Goal: Use online tool/utility: Utilize a website feature to perform a specific function

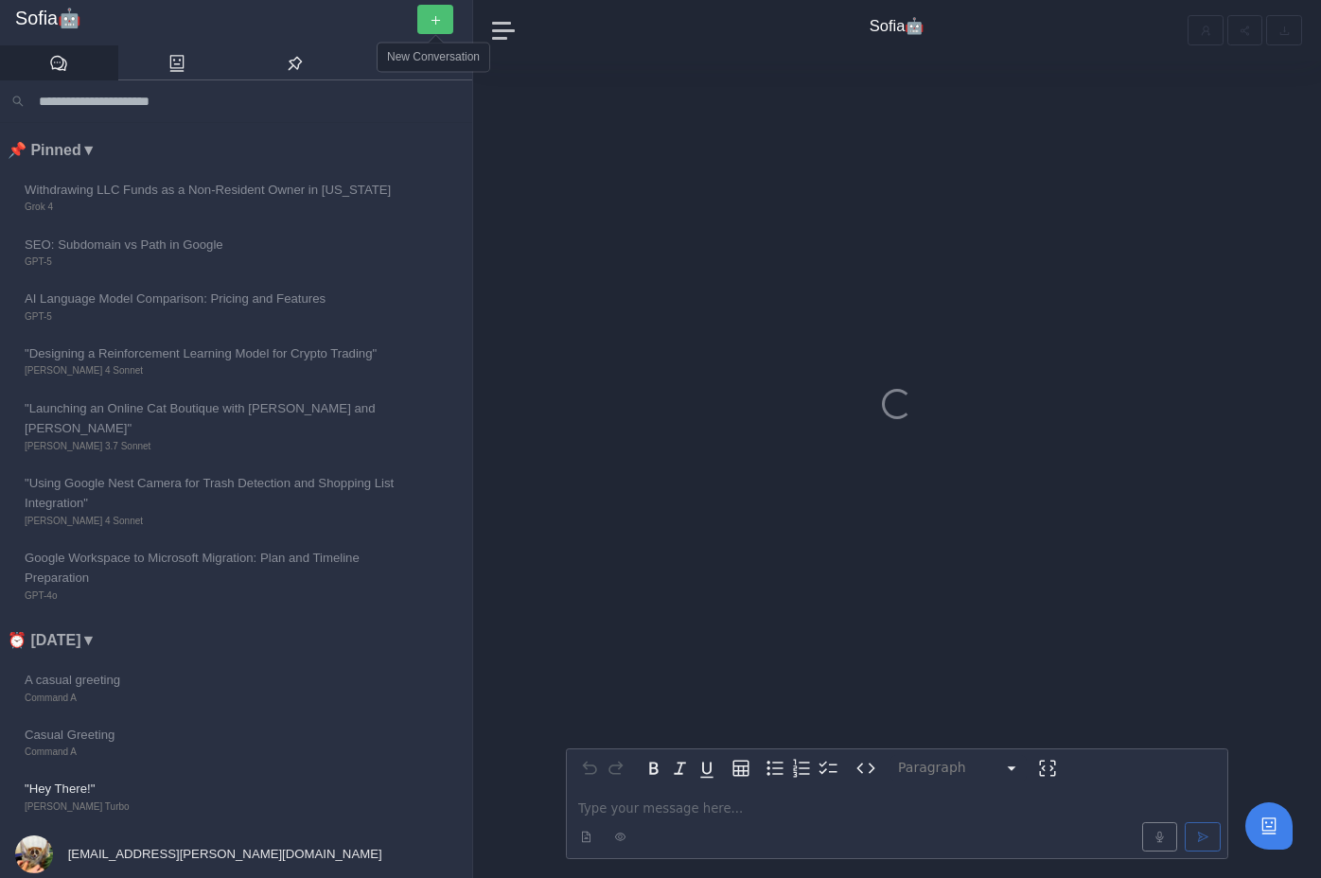
click at [443, 22] on button "button" at bounding box center [435, 19] width 36 height 29
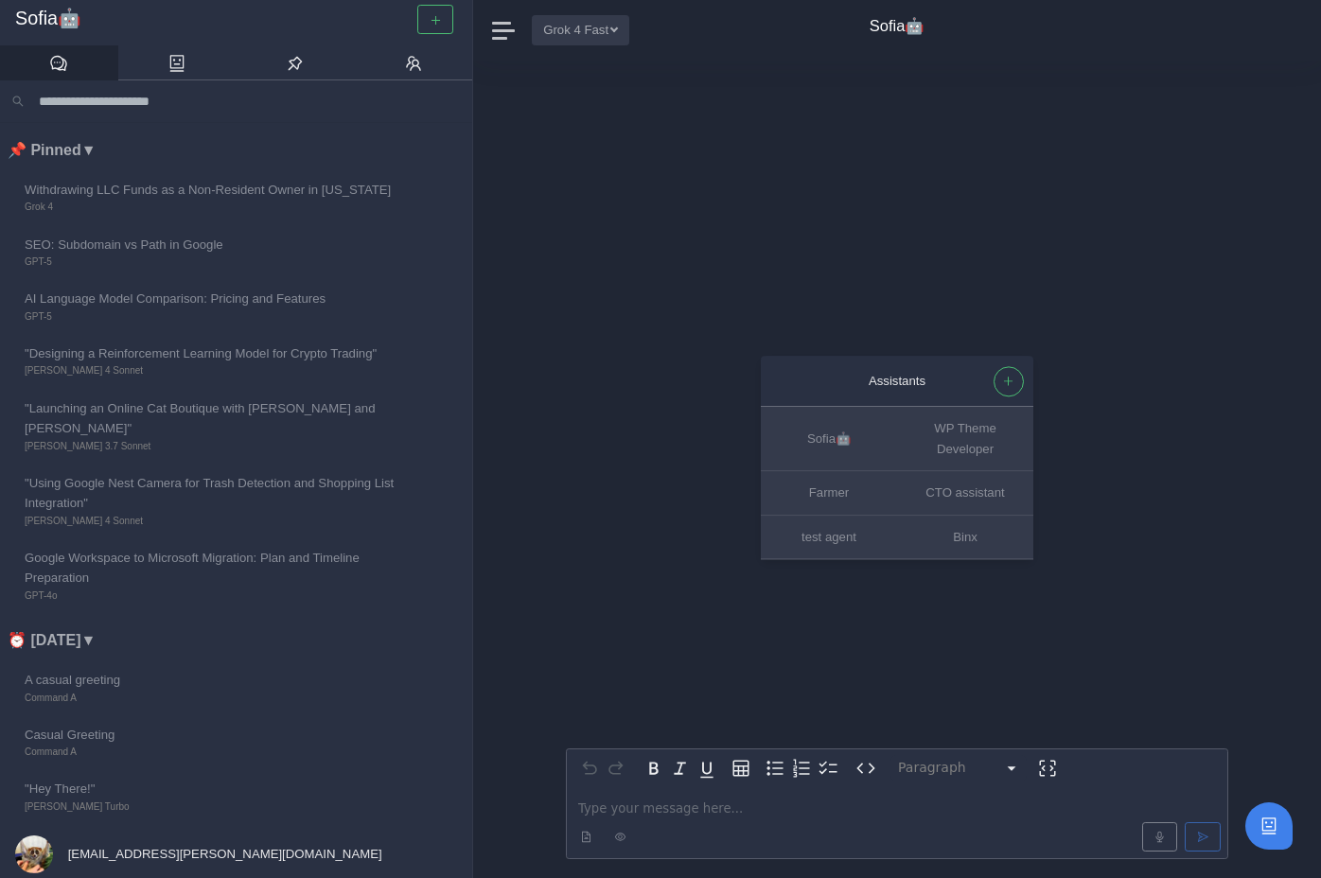
click at [584, 25] on button "Grok 4 Fast" at bounding box center [580, 29] width 97 height 29
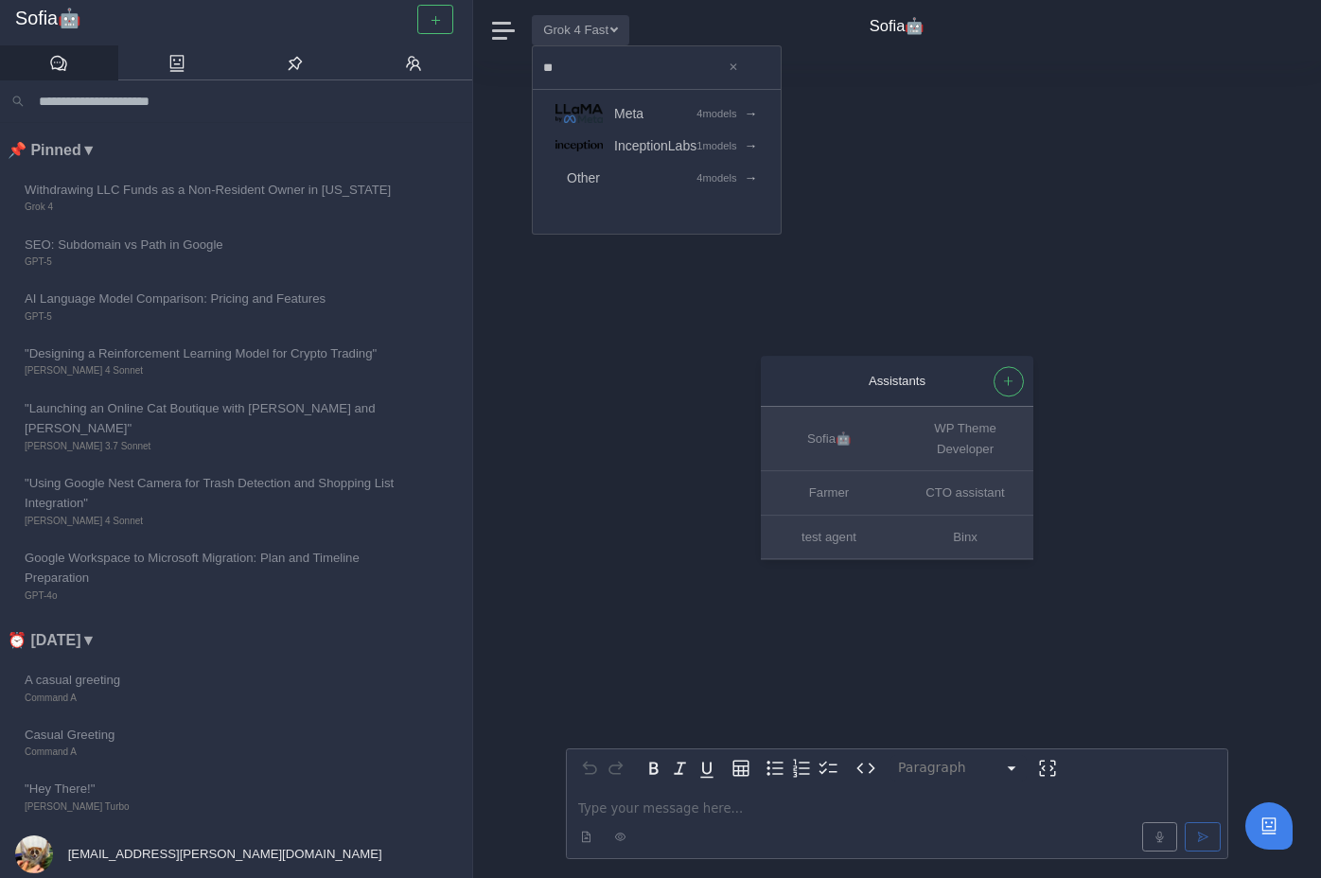
type input "*"
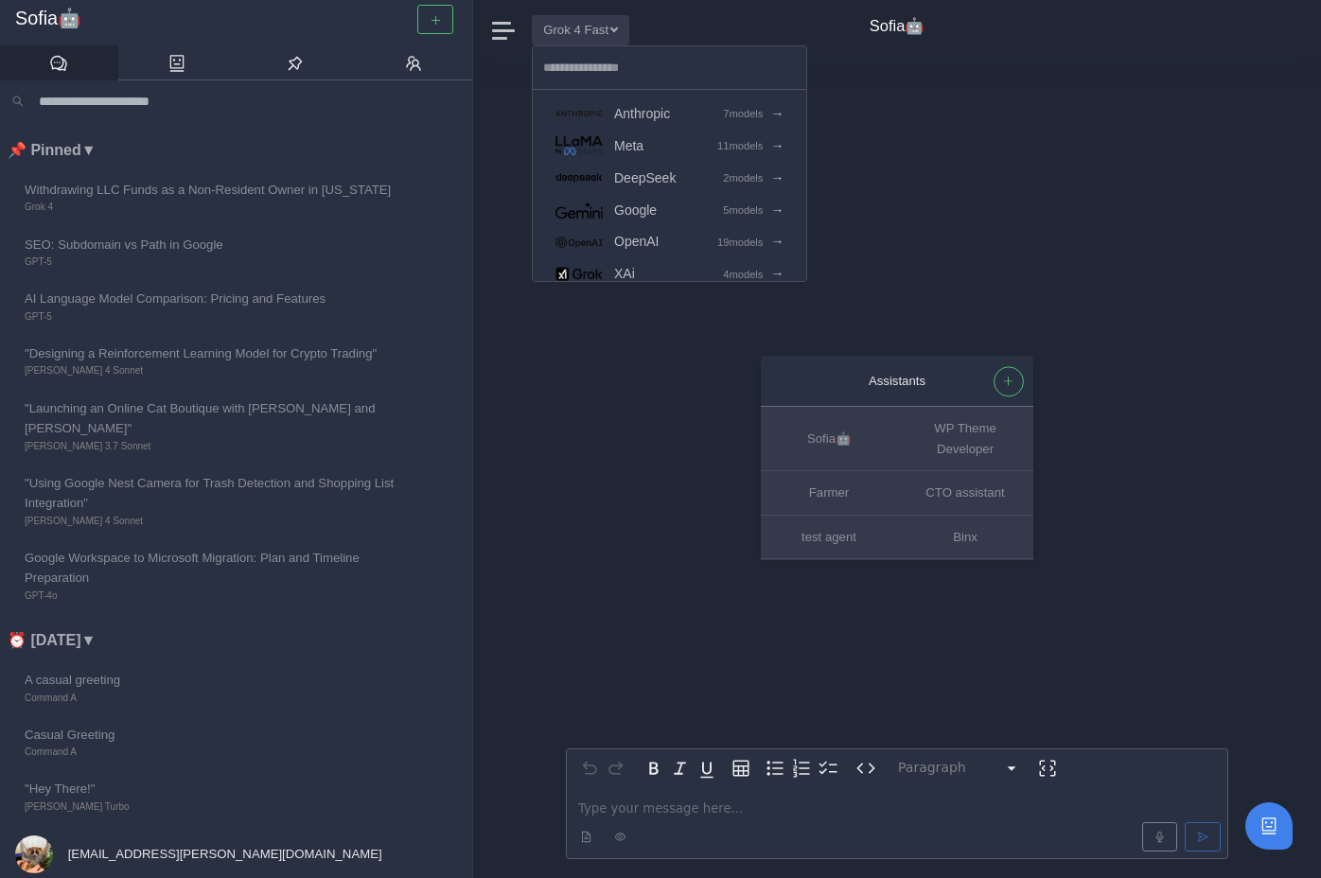
type input "*"
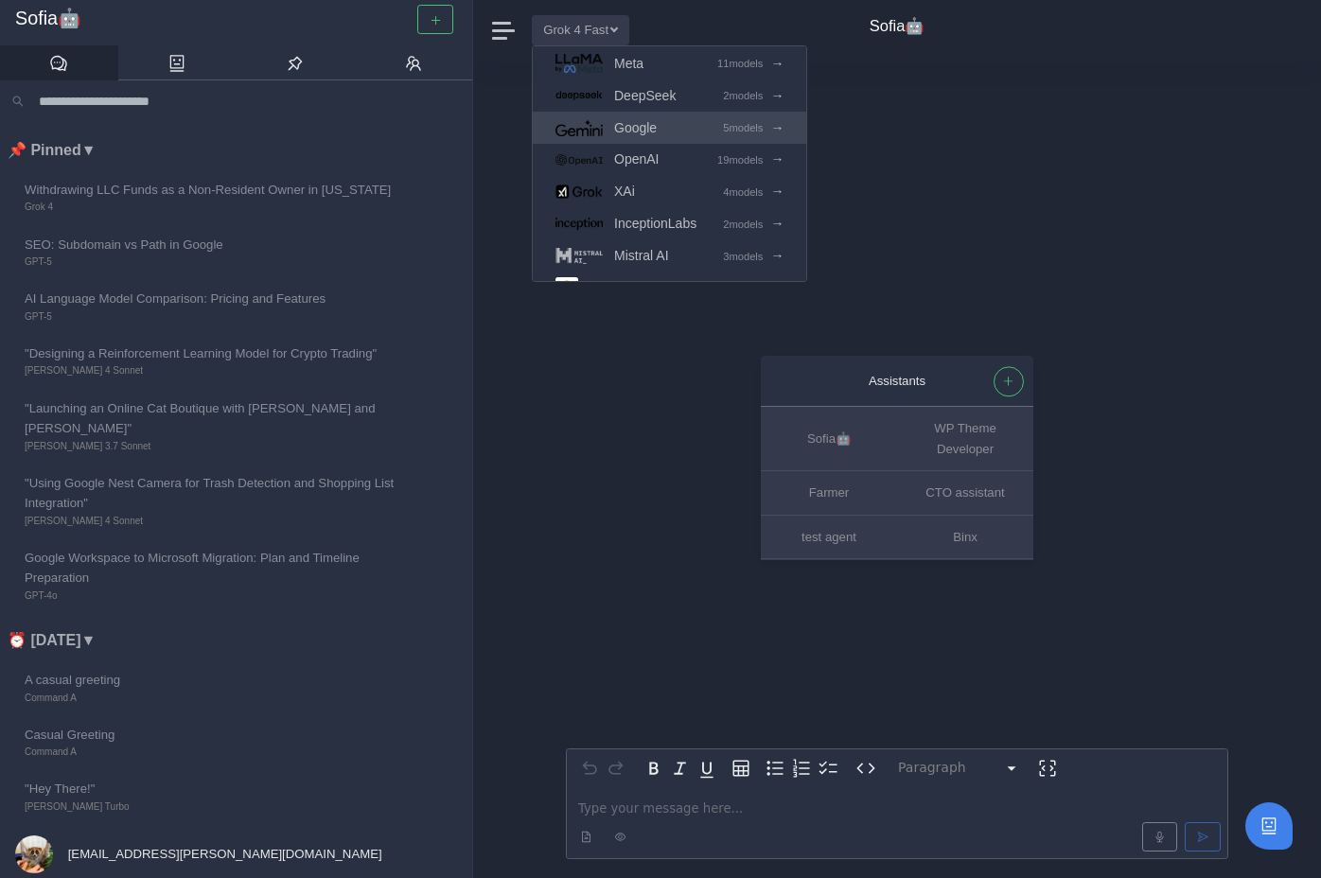
scroll to position [159, 0]
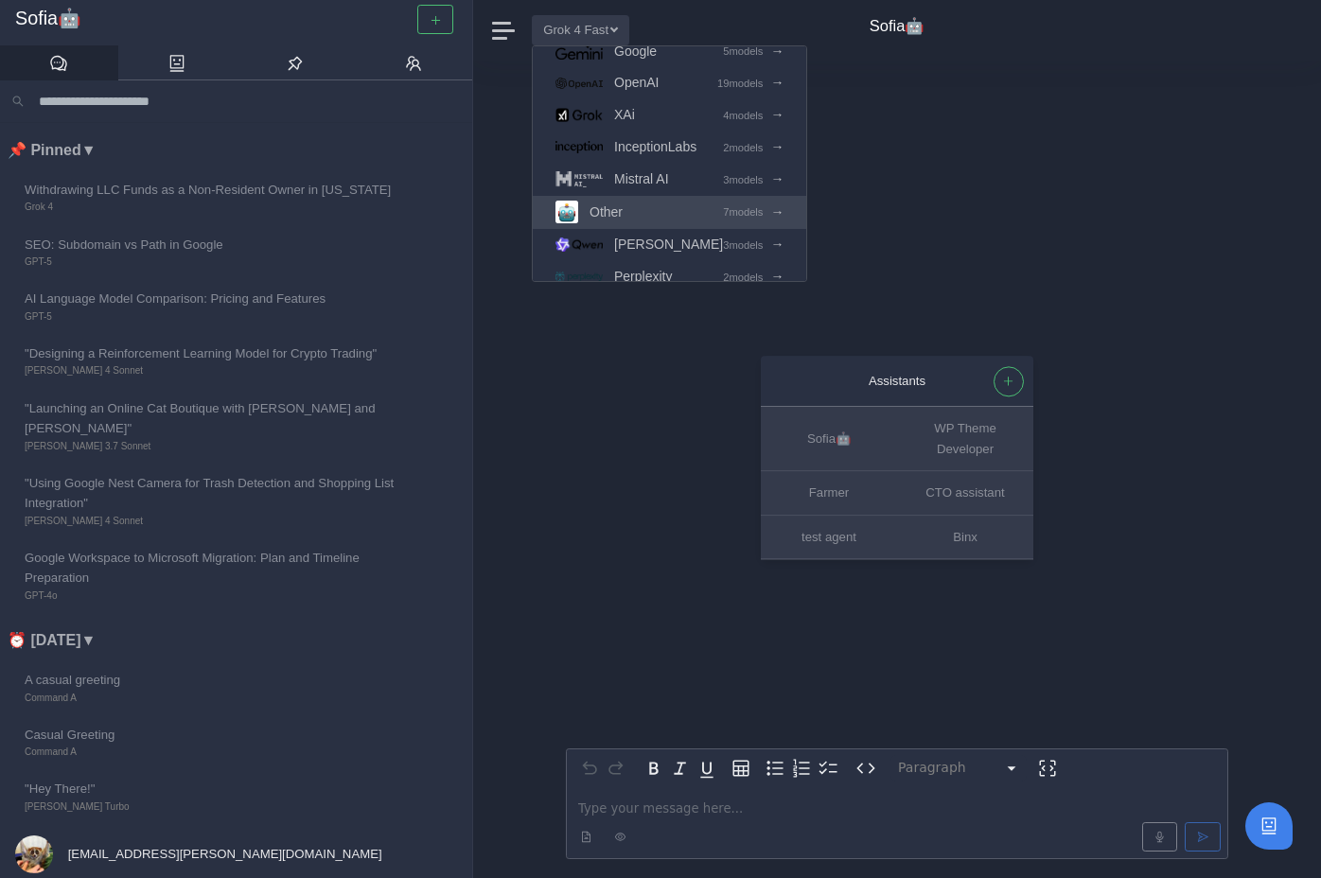
click at [649, 209] on link "Other 7 models →" at bounding box center [669, 212] width 273 height 33
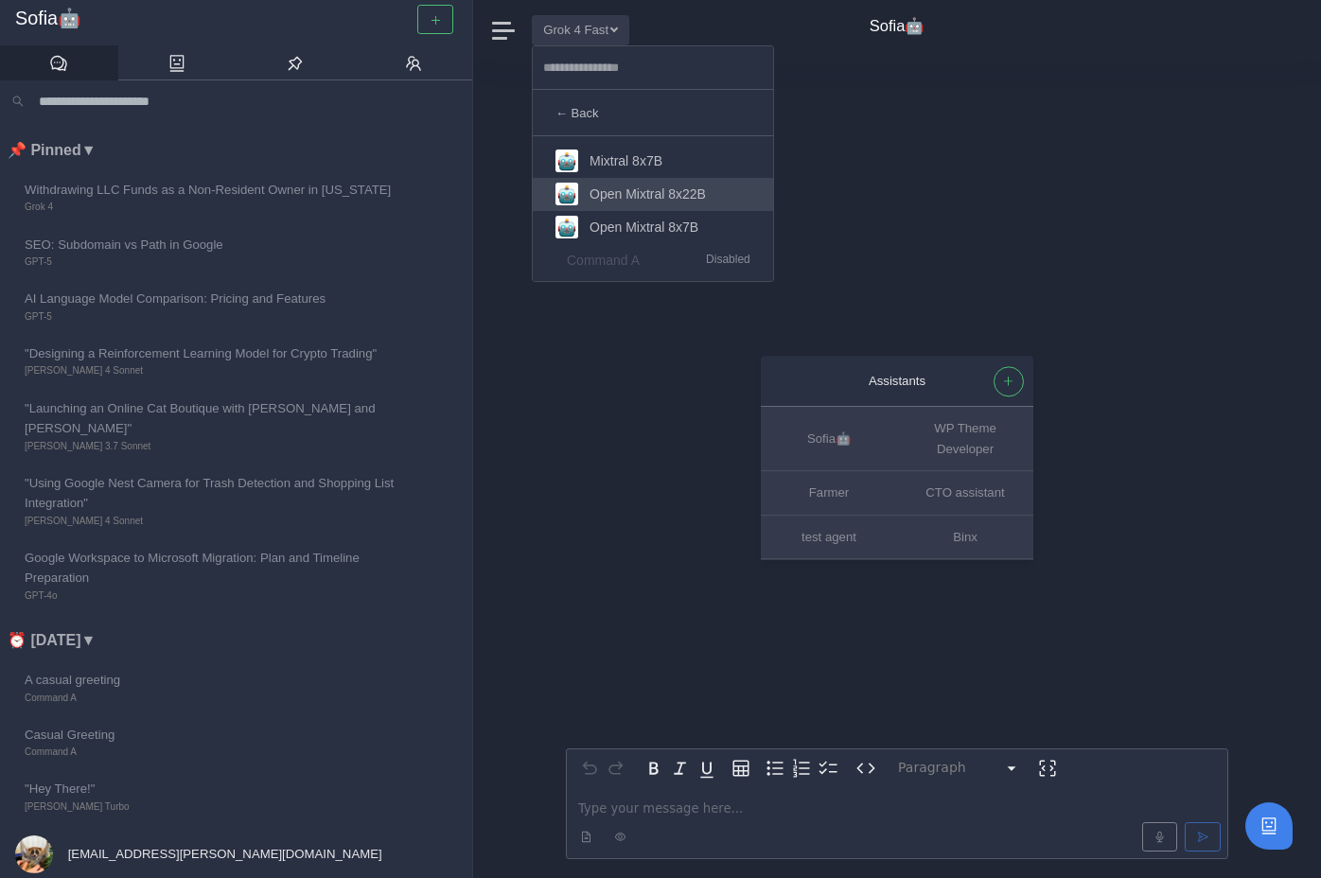
scroll to position [99, 0]
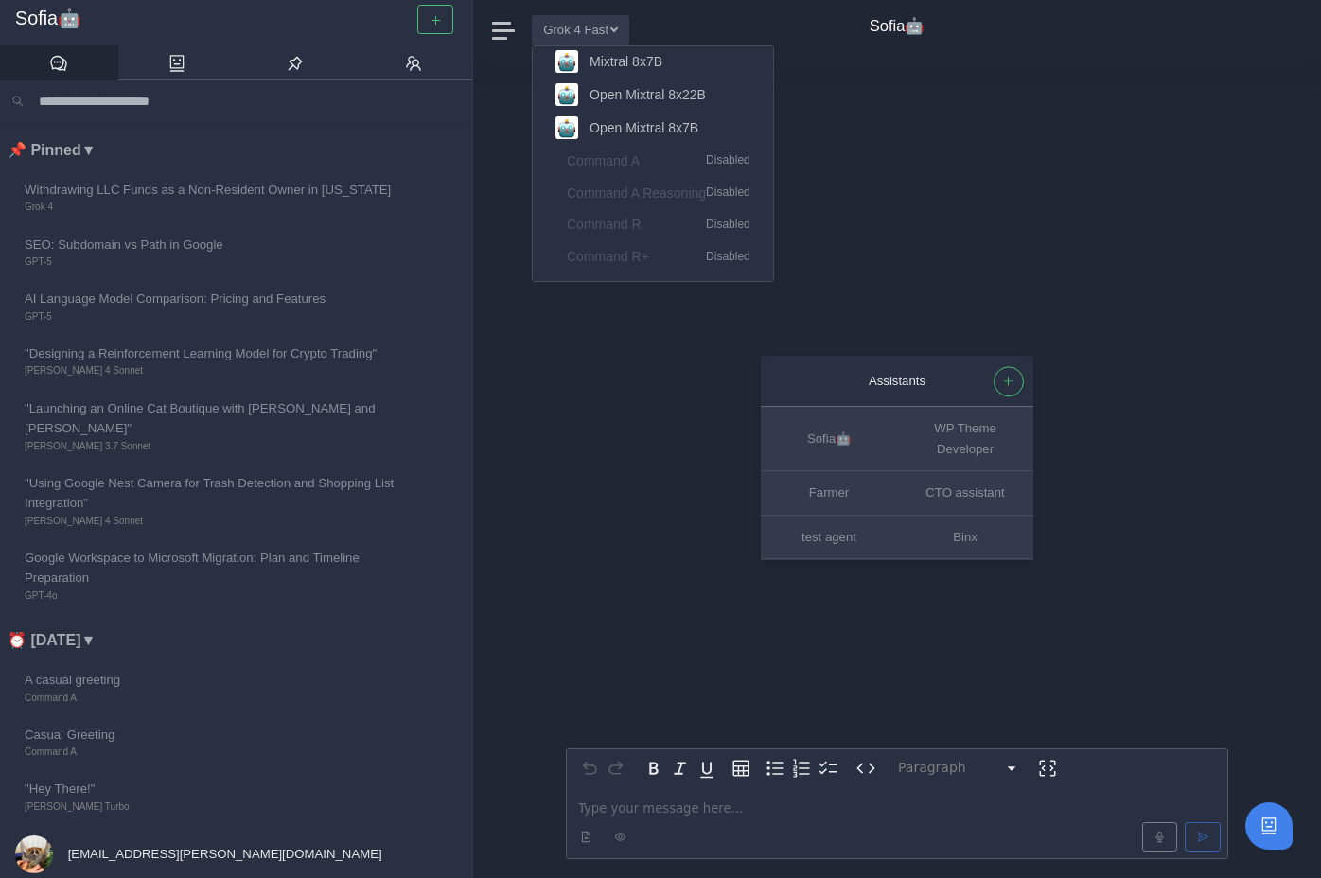
click at [879, 146] on div "Assistants Sofia🤖 WP Theme Developer Farmer CTO assistant test agent Binx Parag…" at bounding box center [897, 470] width 662 height 818
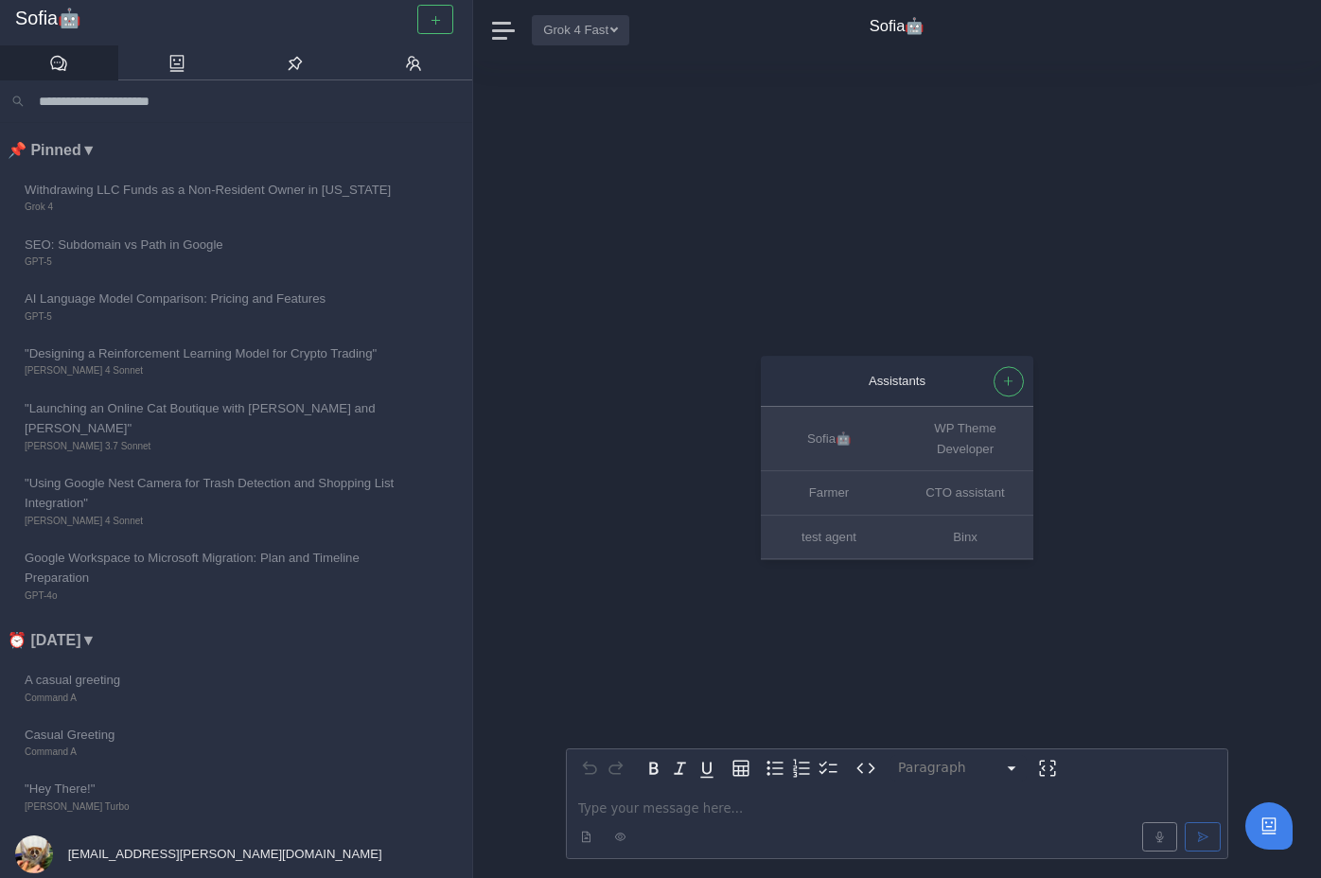
click at [569, 26] on button "Grok 4 Fast" at bounding box center [580, 29] width 97 height 29
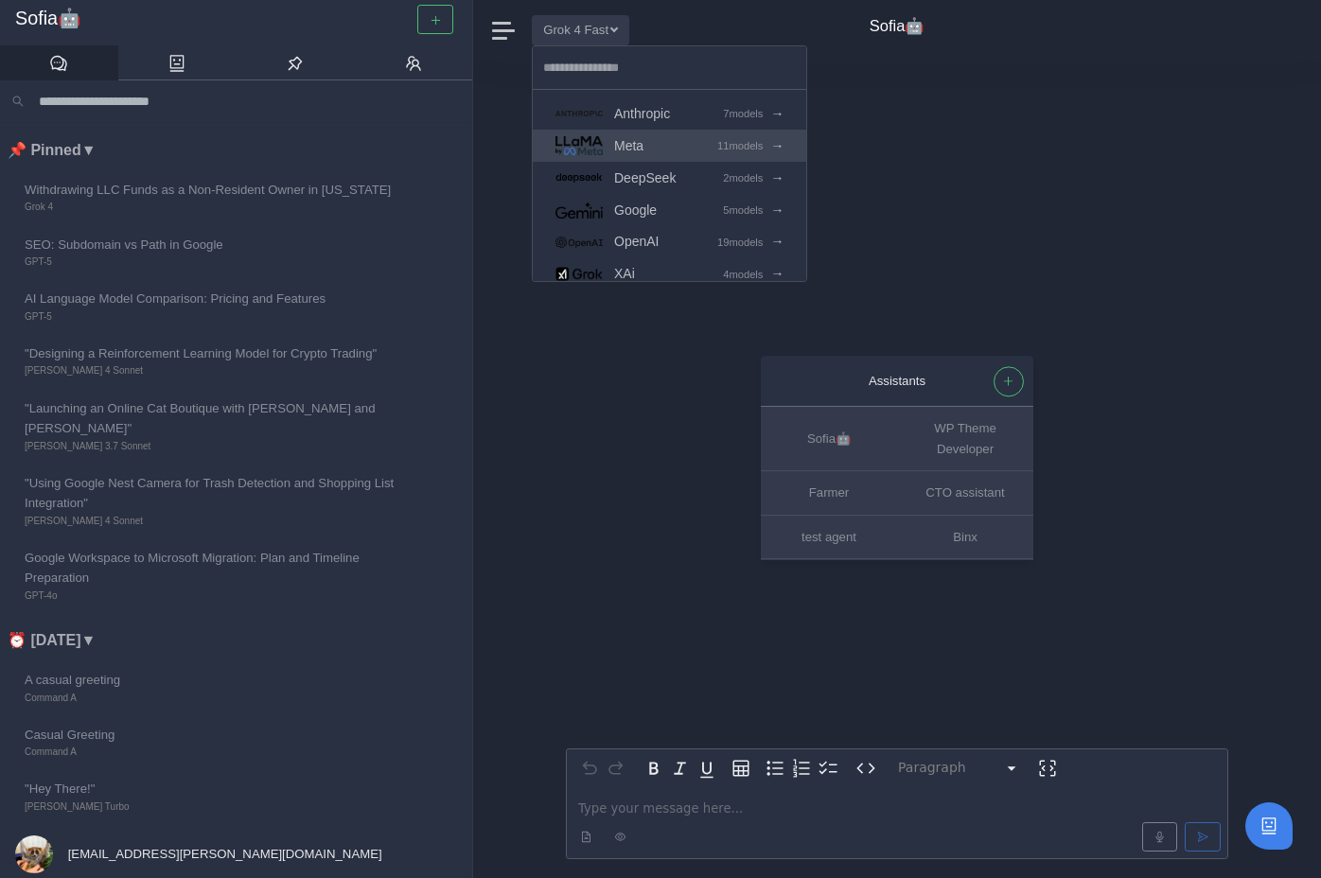
scroll to position [179, 0]
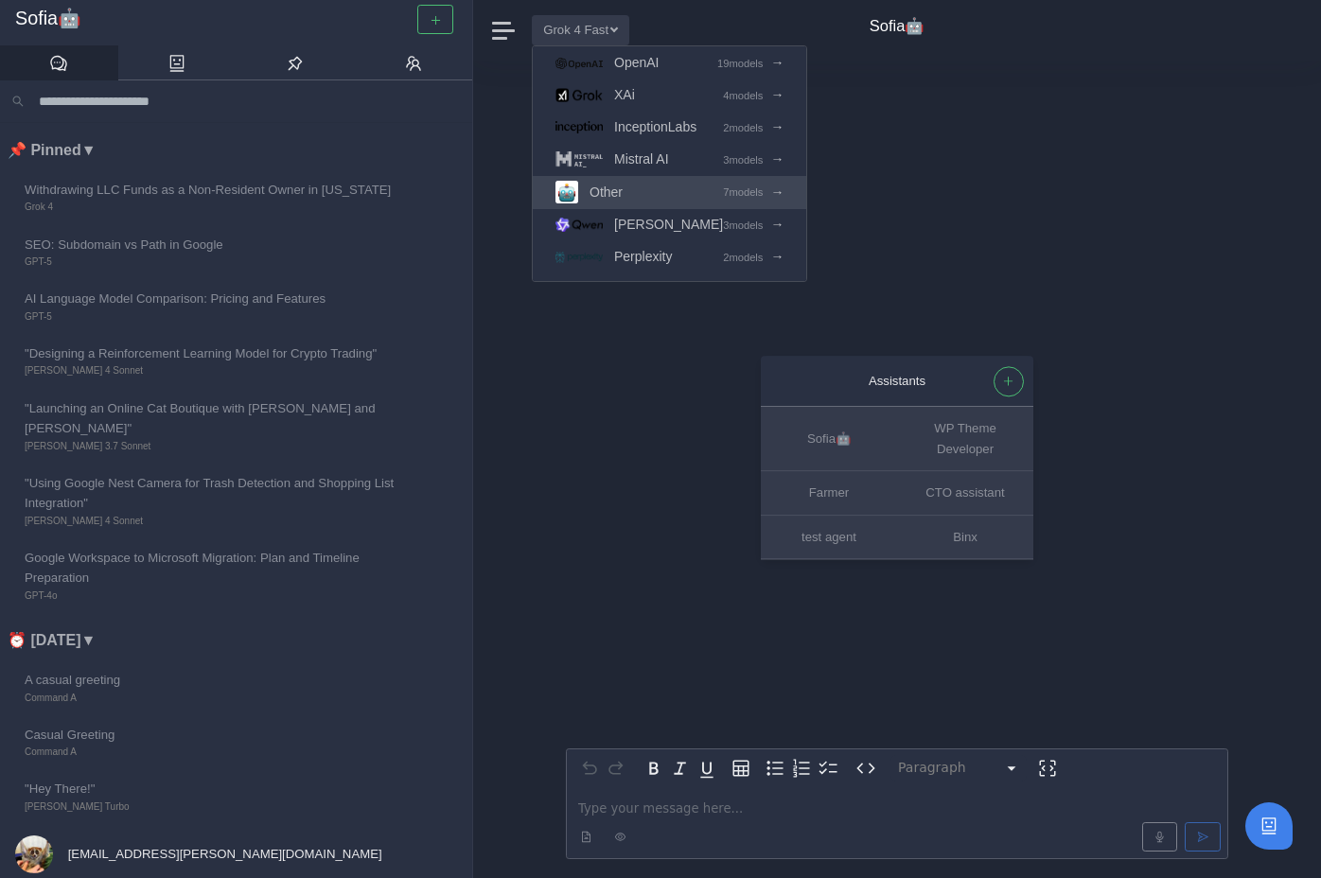
click at [669, 195] on link "Other 7 models →" at bounding box center [669, 192] width 273 height 33
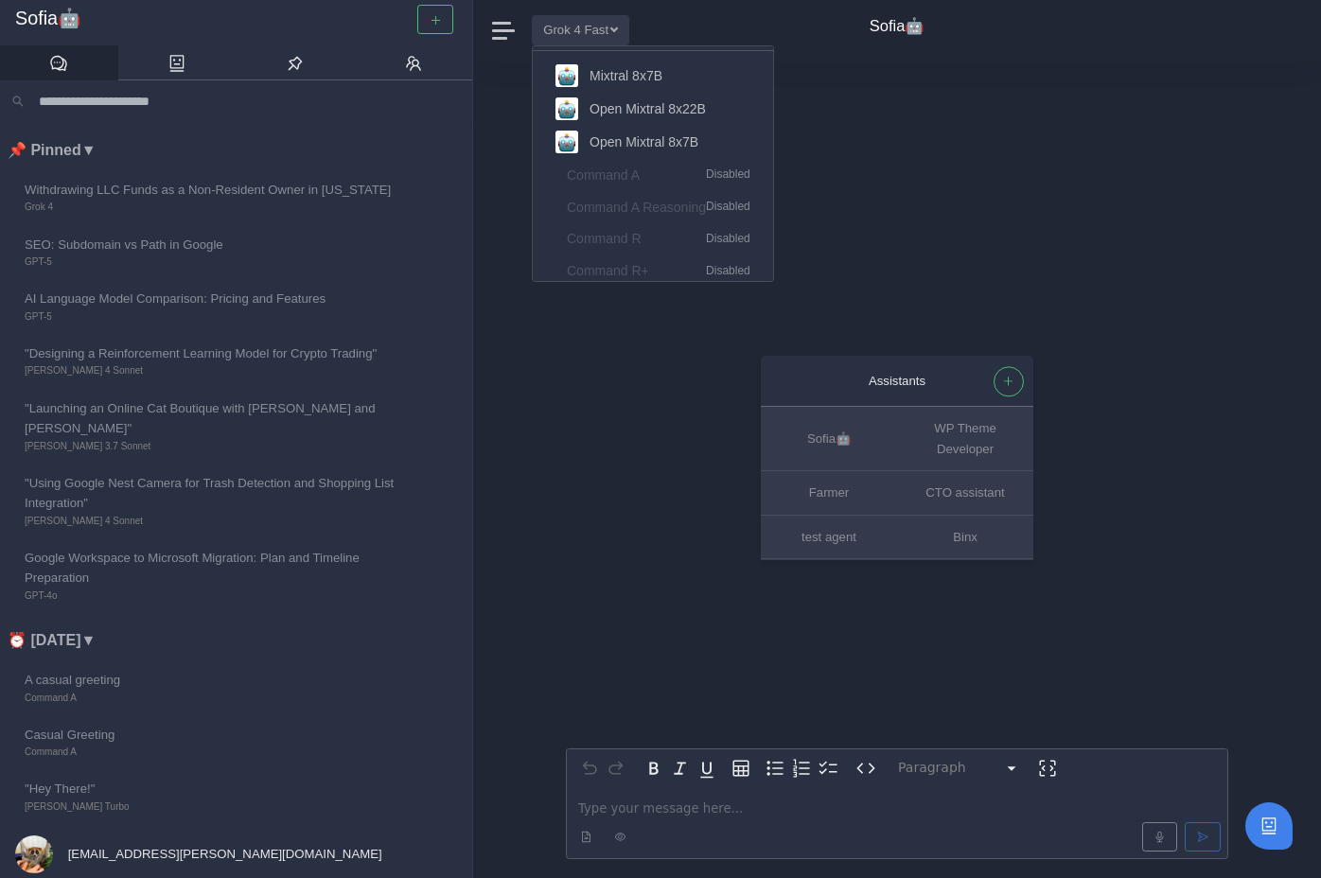
scroll to position [99, 0]
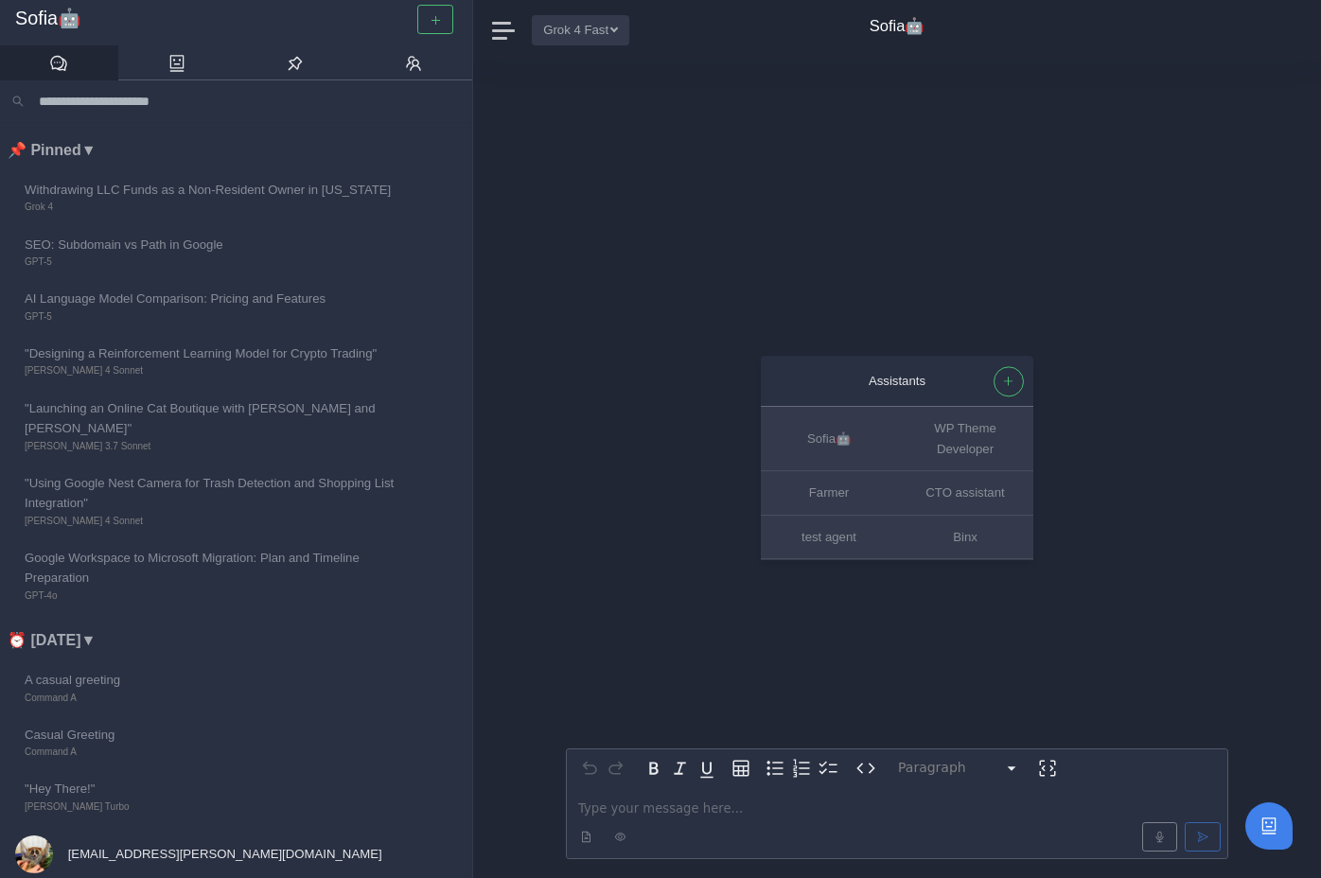
click at [590, 25] on button "Grok 4 Fast" at bounding box center [580, 29] width 97 height 29
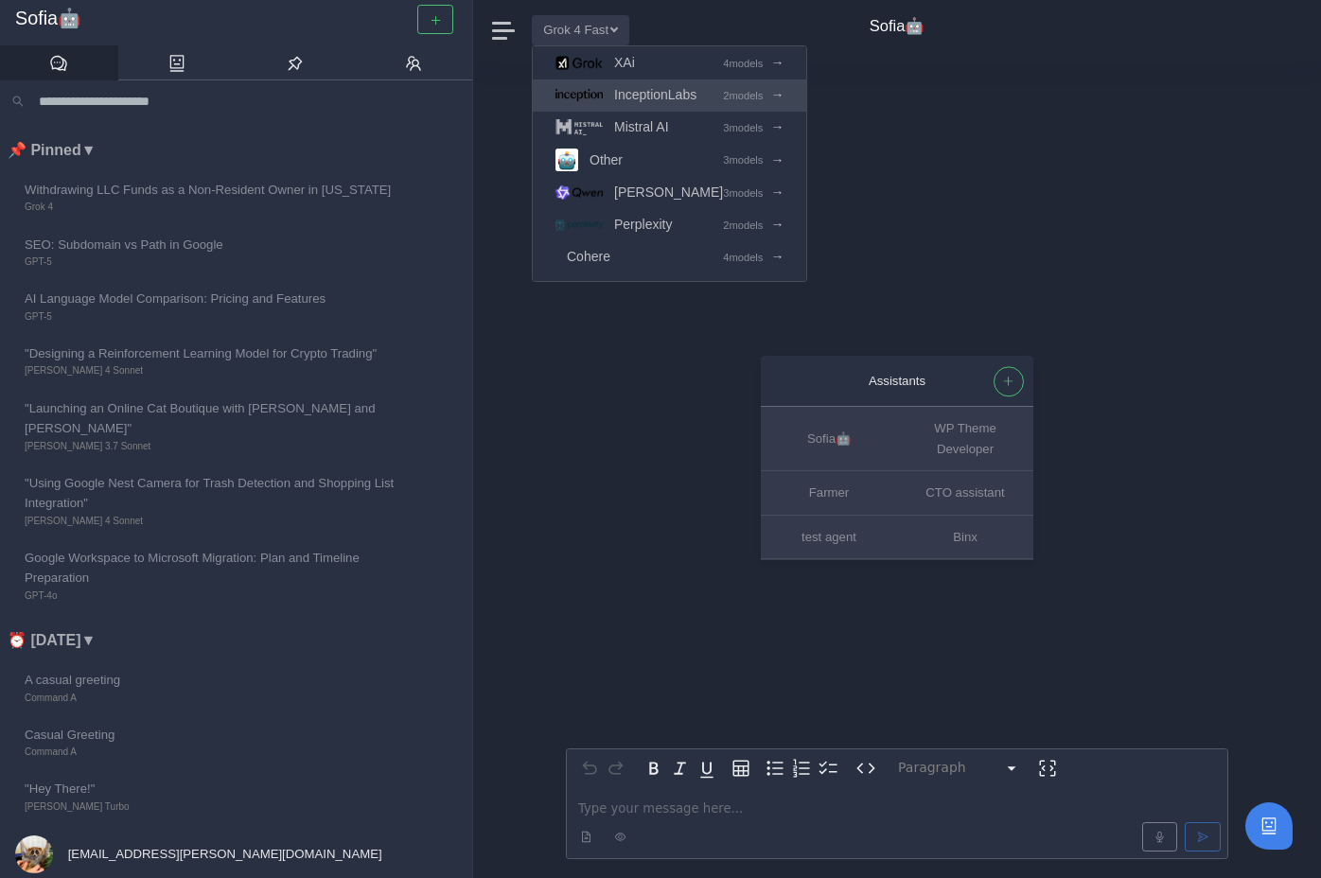
scroll to position [2, 0]
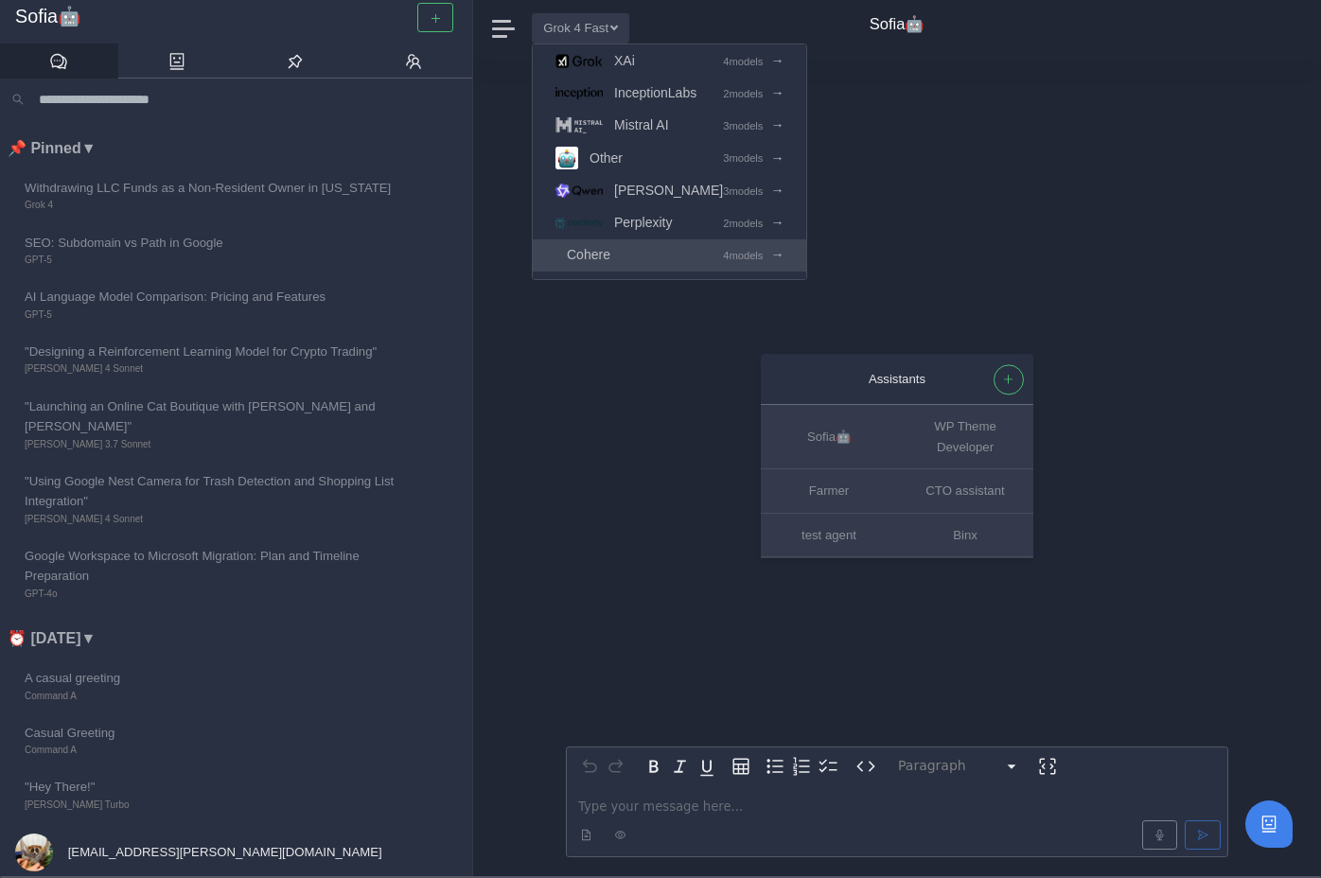
click at [660, 255] on link "Cohere 4 models →" at bounding box center [669, 255] width 273 height 32
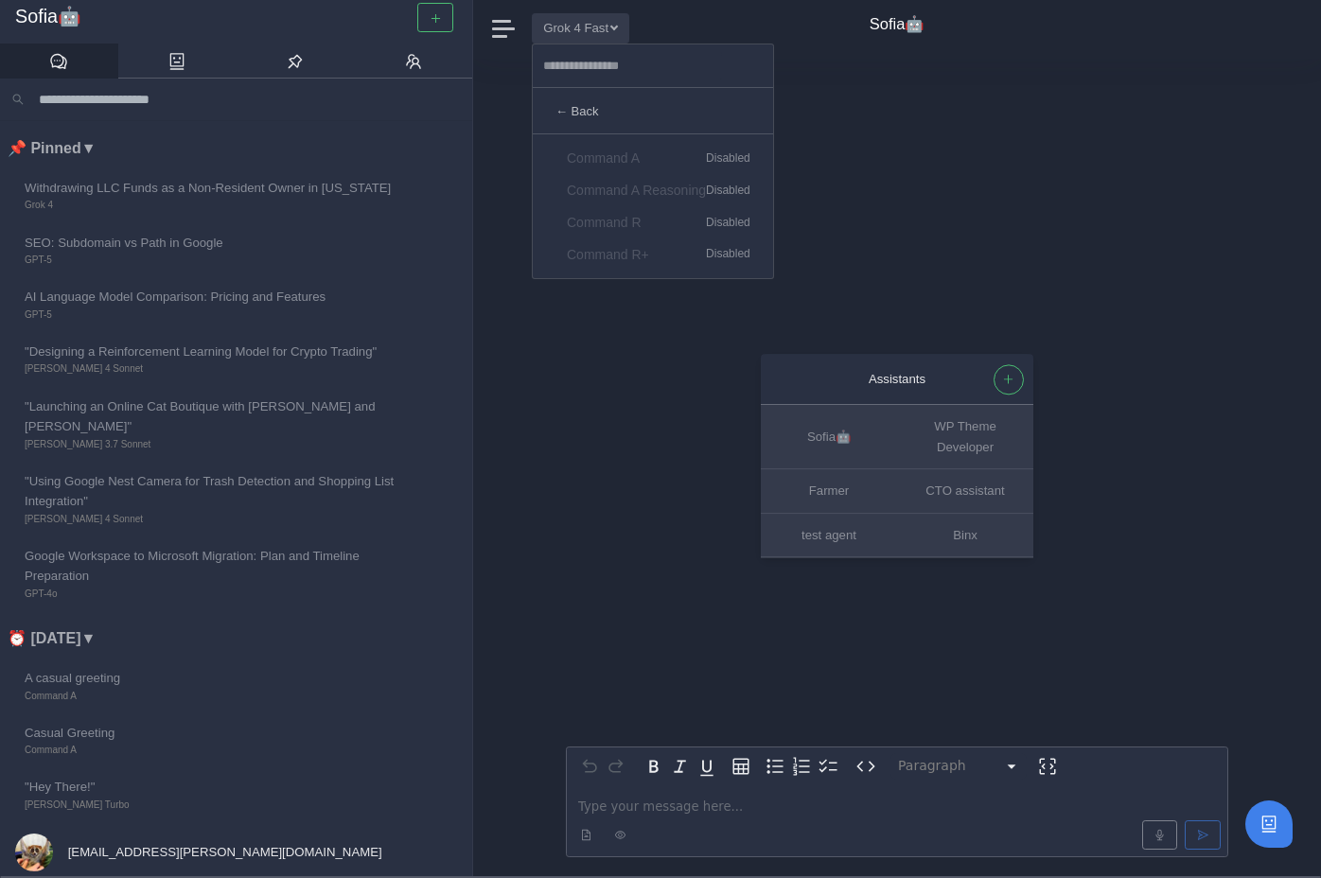
scroll to position [0, 0]
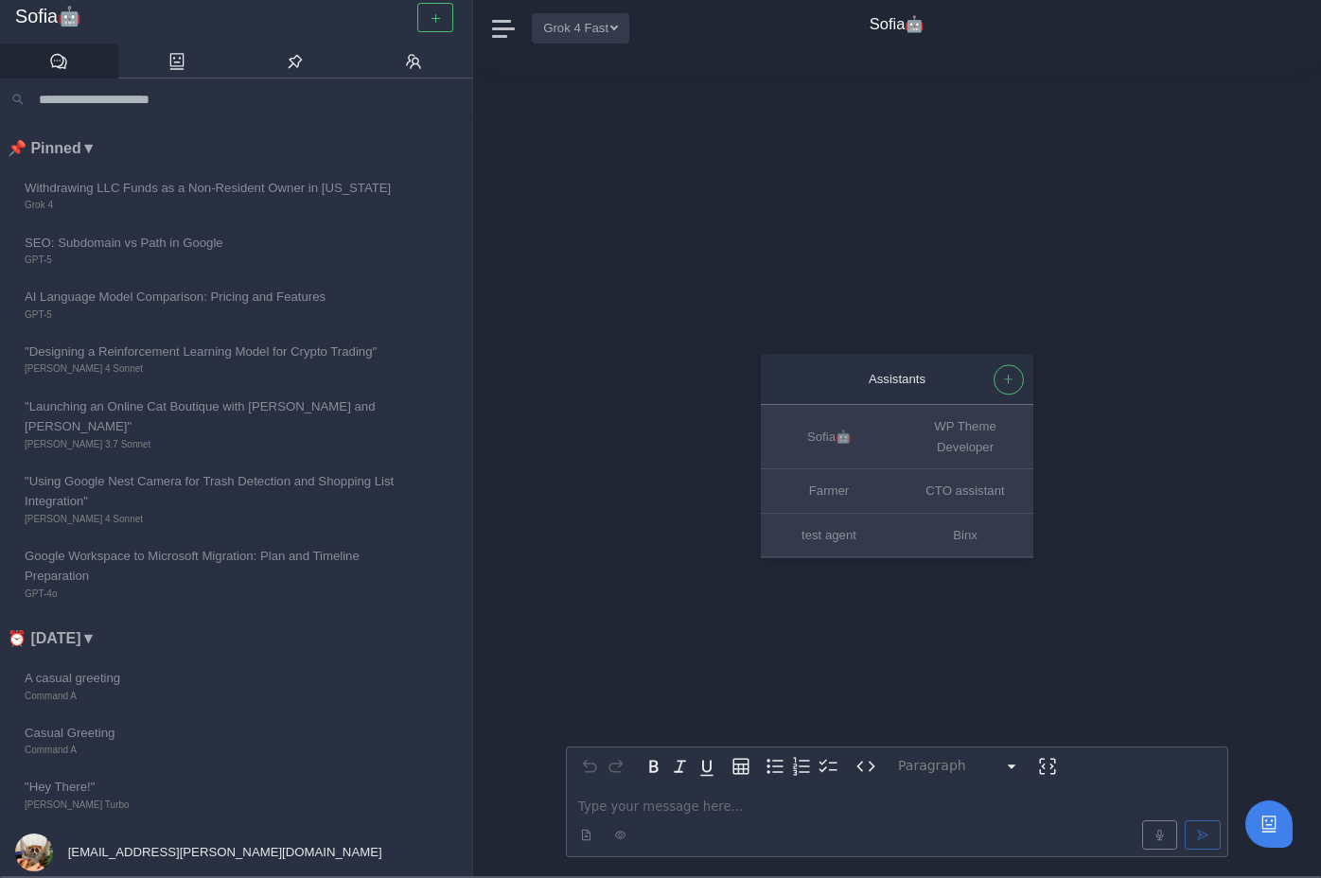
click at [593, 36] on button "Grok 4 Fast" at bounding box center [580, 27] width 97 height 29
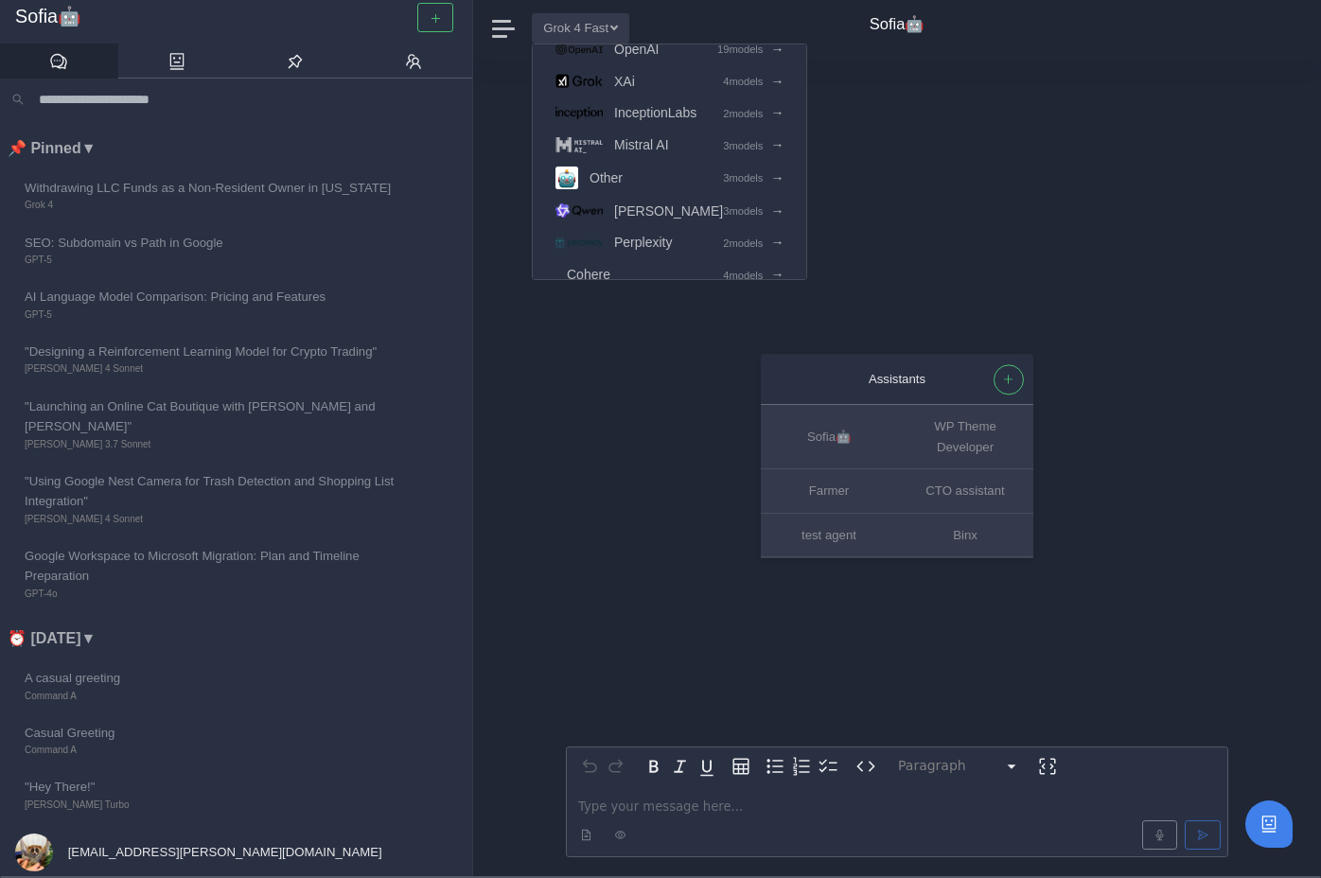
scroll to position [204, 0]
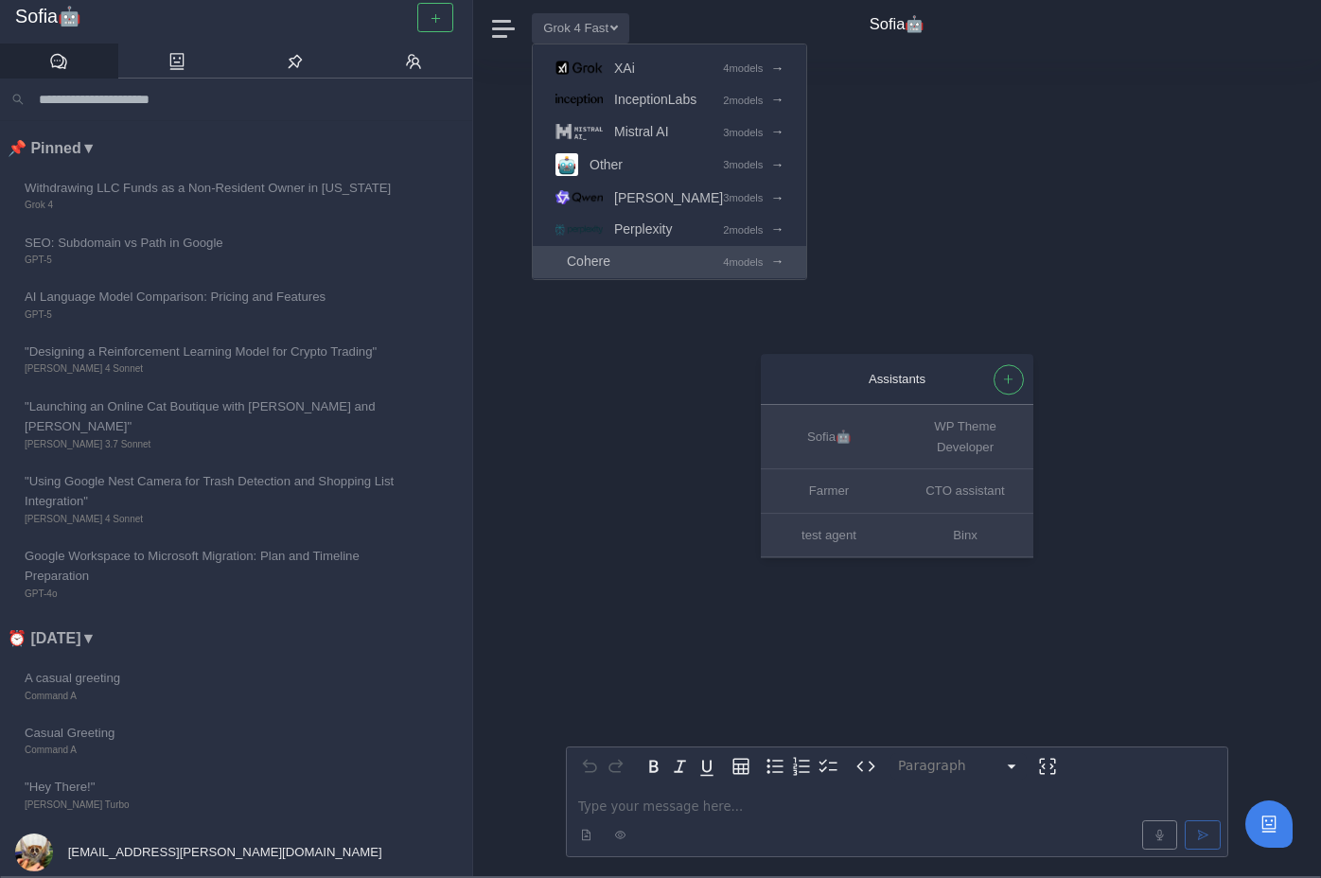
click at [610, 255] on span "Cohere" at bounding box center [589, 262] width 44 height 22
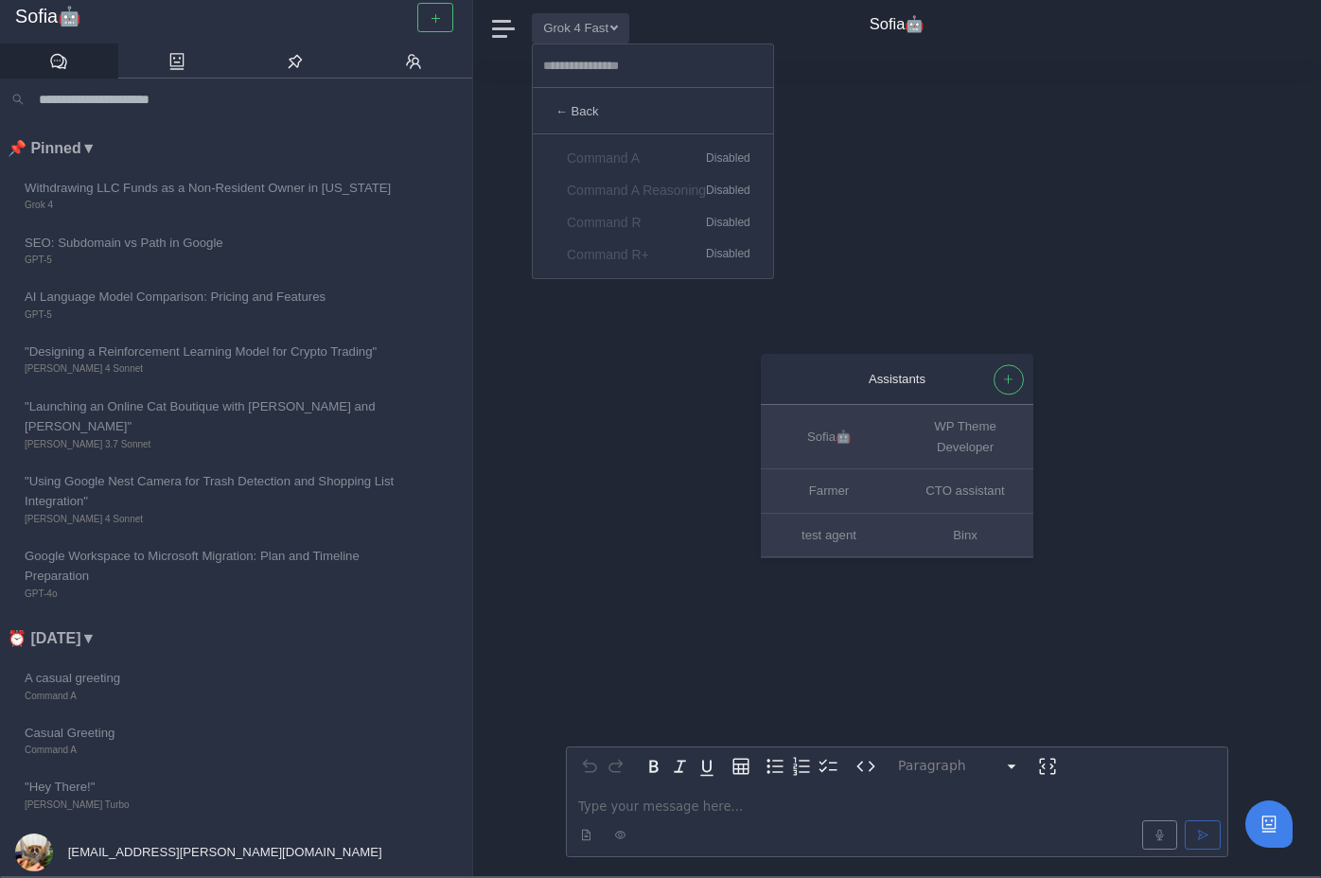
click at [774, 155] on div "← Back Command A Disabled Command A Reasoning Disabled Command R Disabled Comma…" at bounding box center [653, 162] width 242 height 236
click at [717, 164] on div "← Back Command A Disabled Command A Reasoning Disabled Command R Disabled Comma…" at bounding box center [653, 162] width 242 height 236
click at [710, 246] on div "← Back Command A Disabled Command A Reasoning Disabled Command R Disabled Comma…" at bounding box center [653, 162] width 242 height 236
click at [717, 174] on div "← Back Command A Disabled Command A Reasoning Disabled Command R Disabled Comma…" at bounding box center [653, 162] width 242 height 236
drag, startPoint x: 681, startPoint y: 172, endPoint x: 681, endPoint y: 245, distance: 72.9
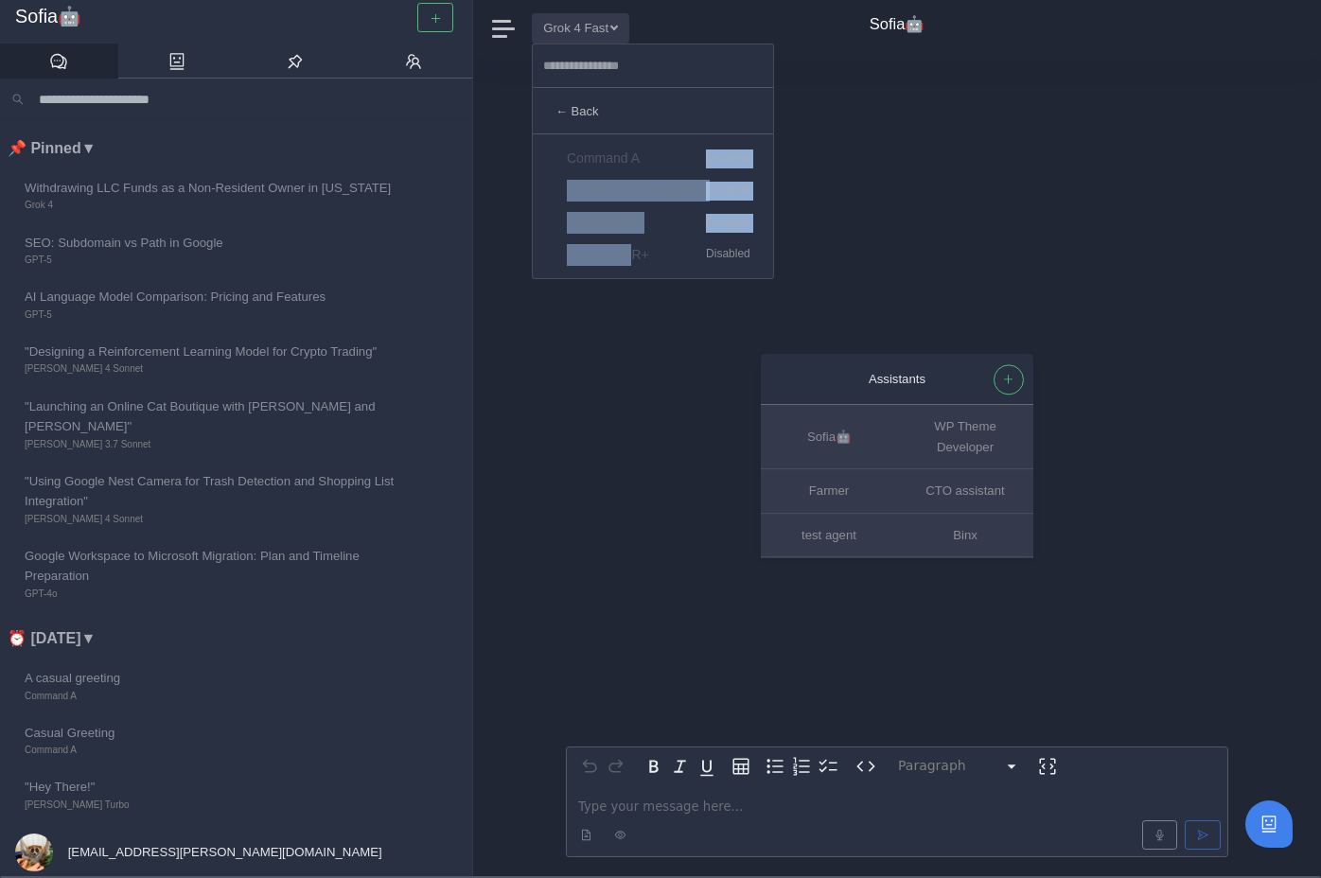
click at [681, 245] on div "← Back Command A Disabled Command A Reasoning Disabled Command R Disabled Comma…" at bounding box center [653, 162] width 242 height 236
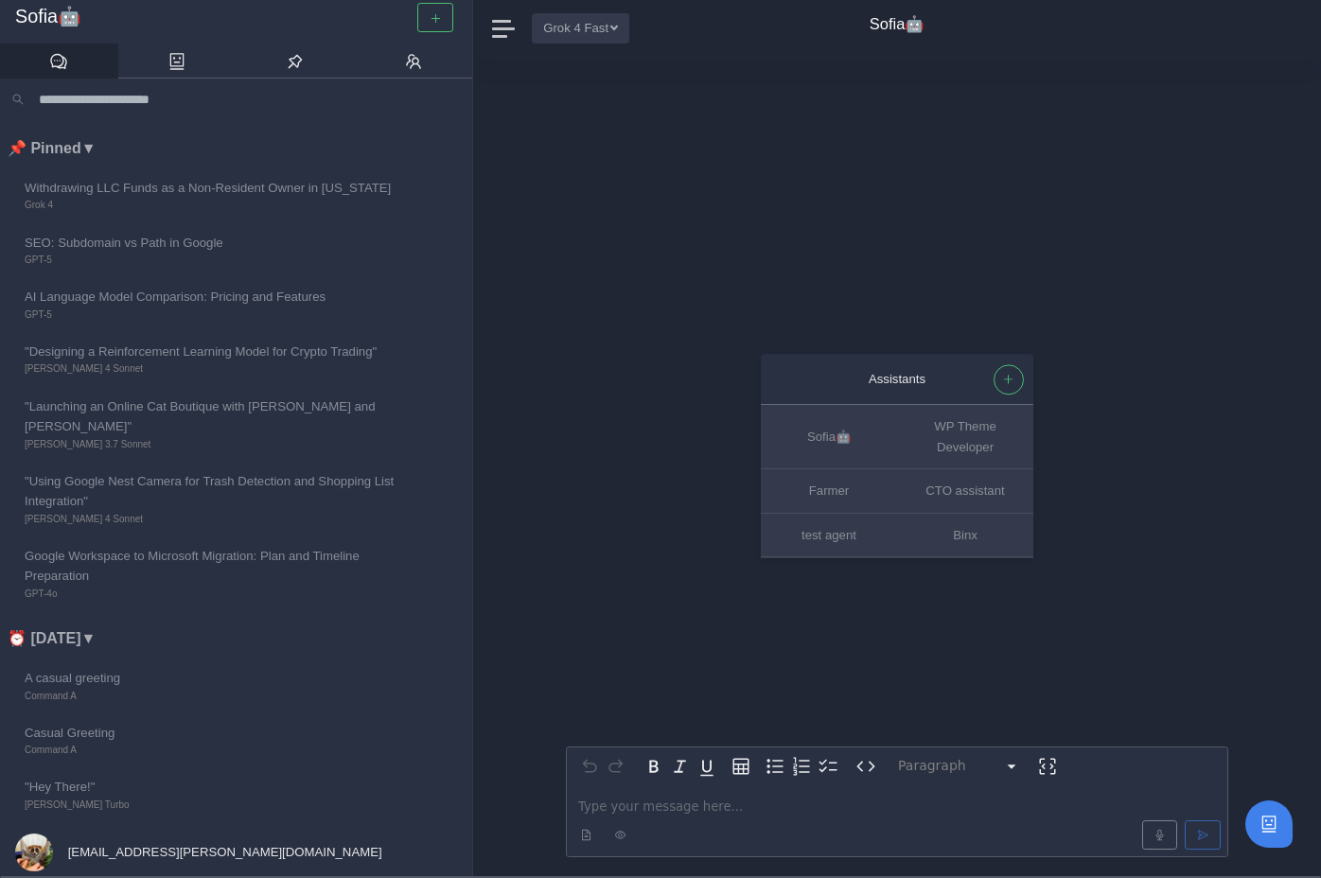
click at [588, 35] on button "Grok 4 Fast" at bounding box center [580, 27] width 97 height 29
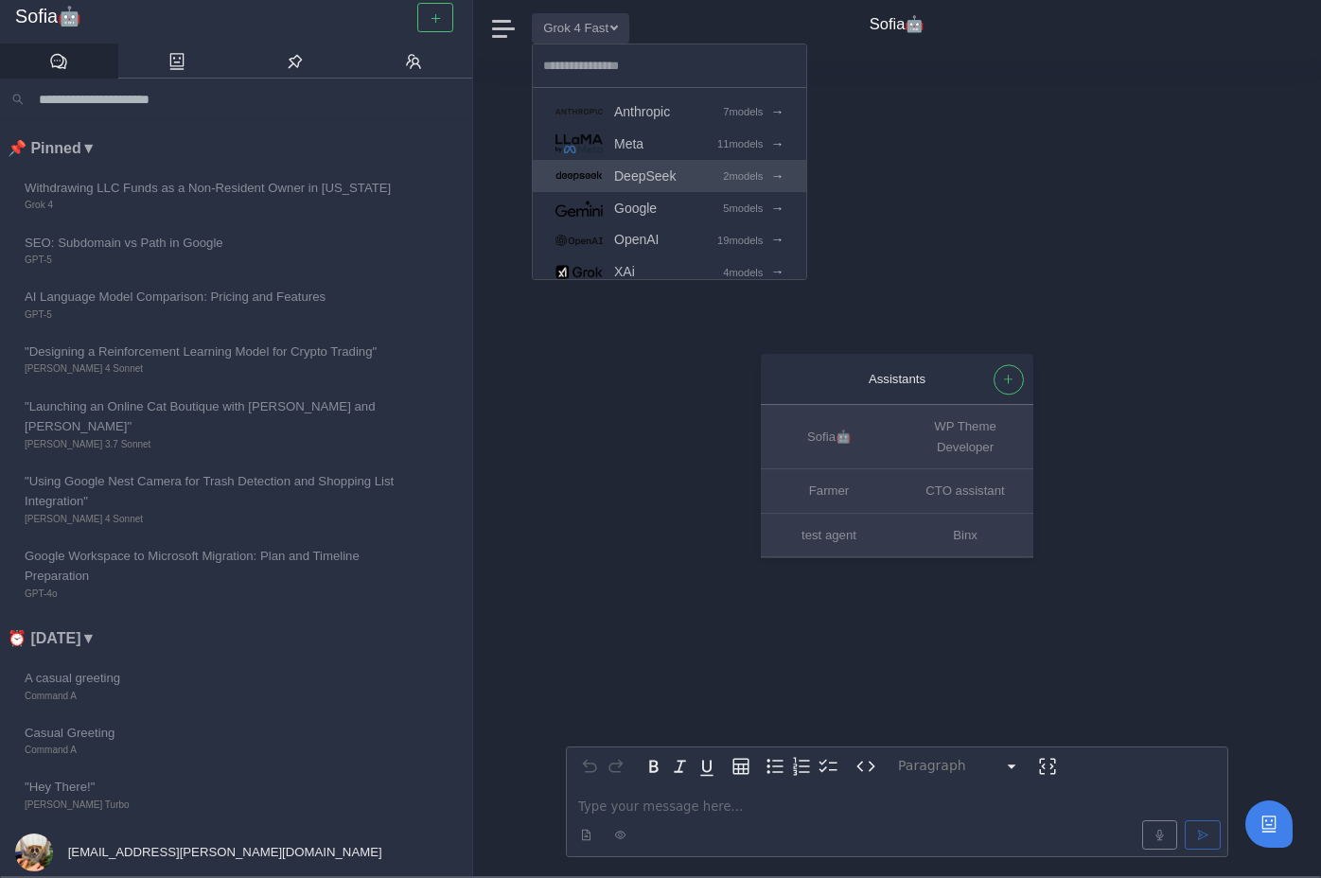
scroll to position [211, 0]
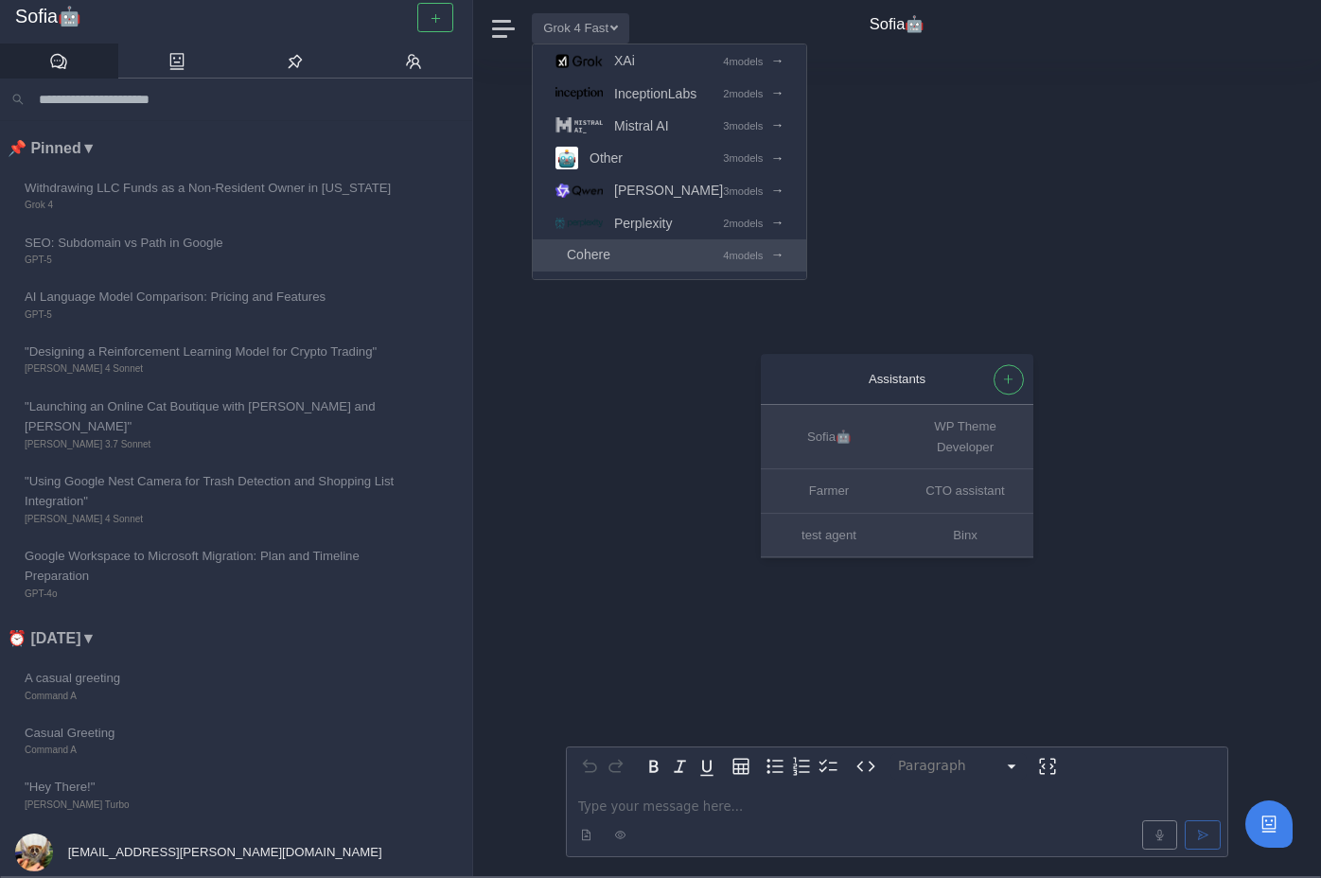
click at [610, 262] on span "Cohere" at bounding box center [589, 255] width 44 height 22
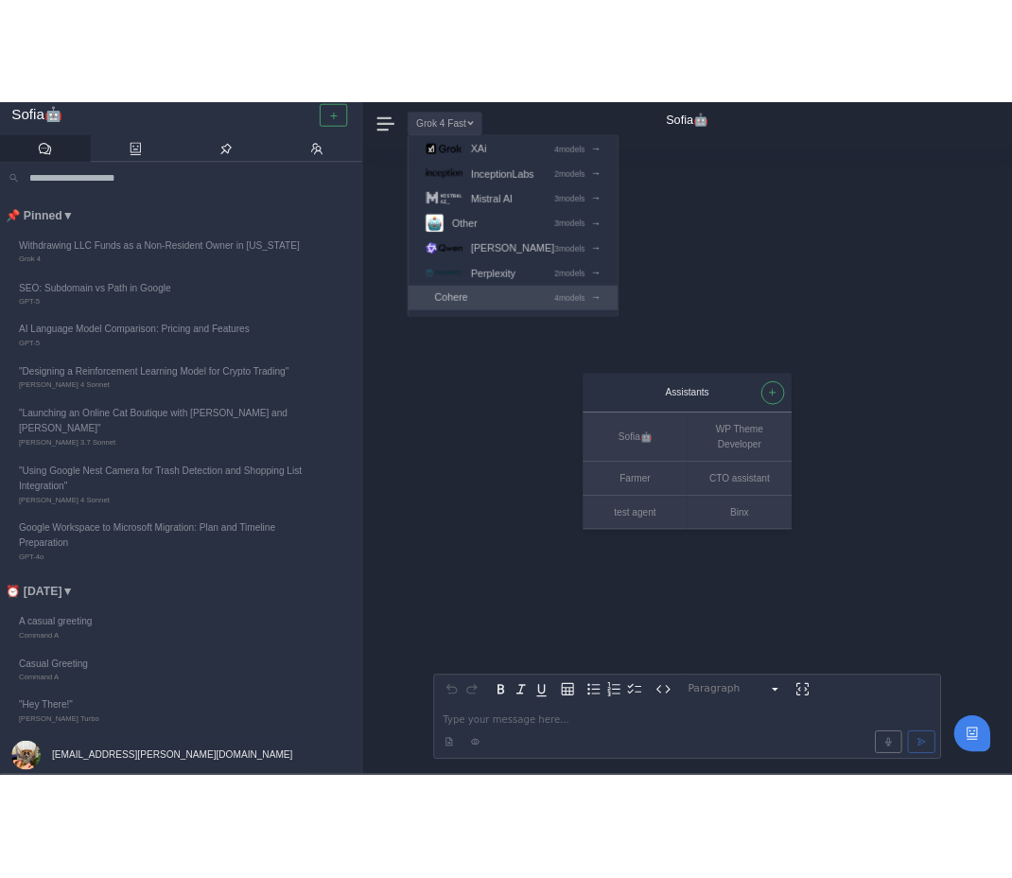
scroll to position [0, 0]
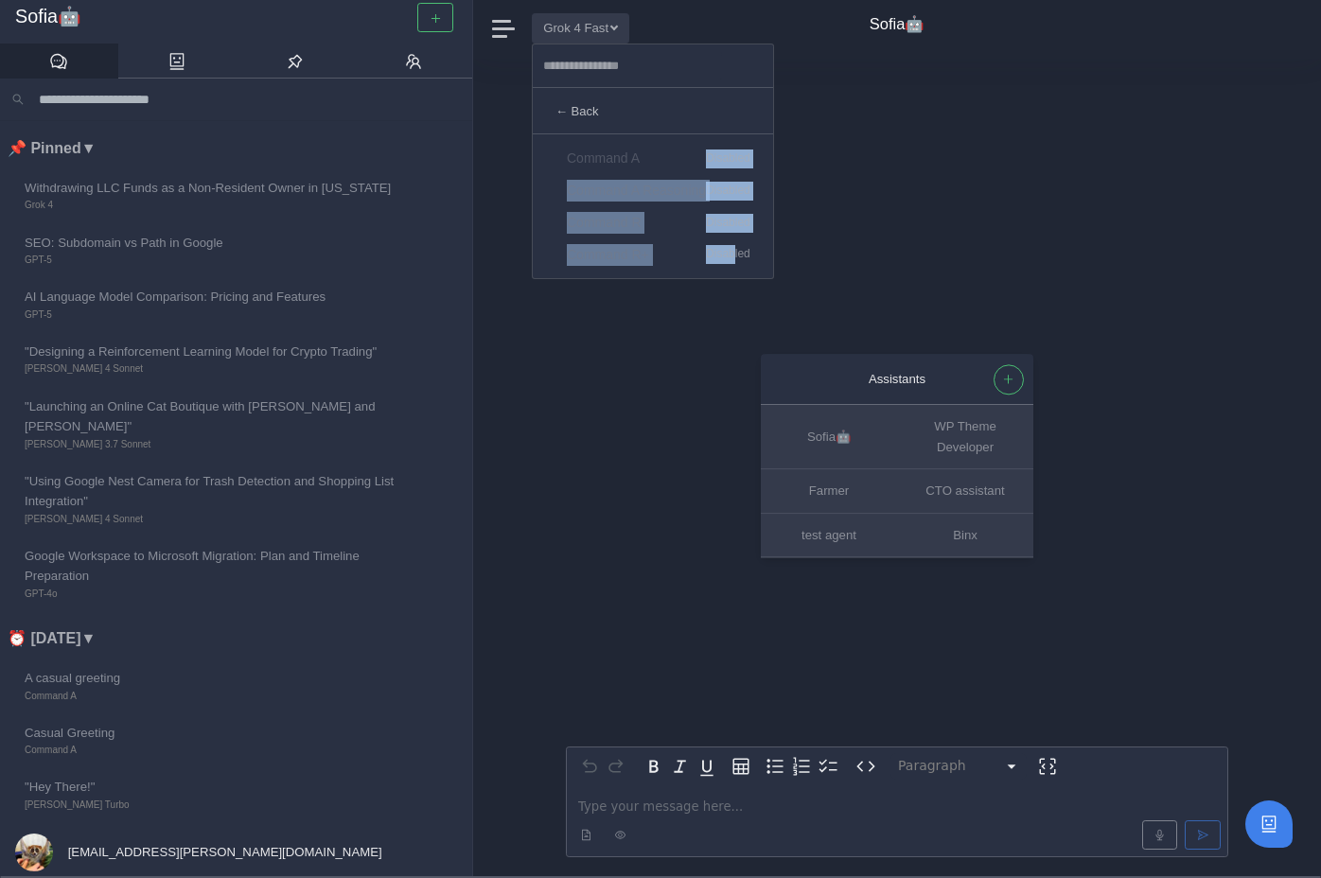
drag, startPoint x: 786, startPoint y: 142, endPoint x: 787, endPoint y: 247, distance: 105.0
click at [774, 247] on div "← Back Command A Disabled Command A Reasoning Disabled Command R Disabled Comma…" at bounding box center [653, 162] width 242 height 236
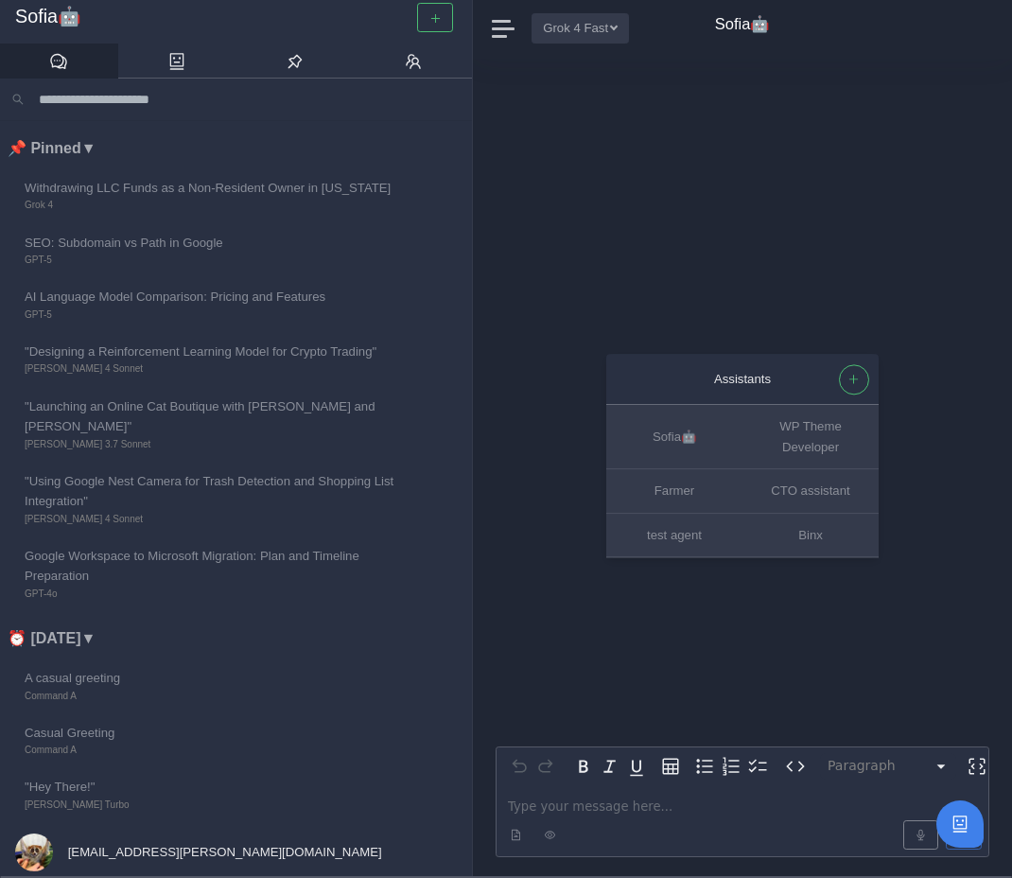
click at [583, 35] on button "Grok 4 Fast" at bounding box center [580, 27] width 97 height 29
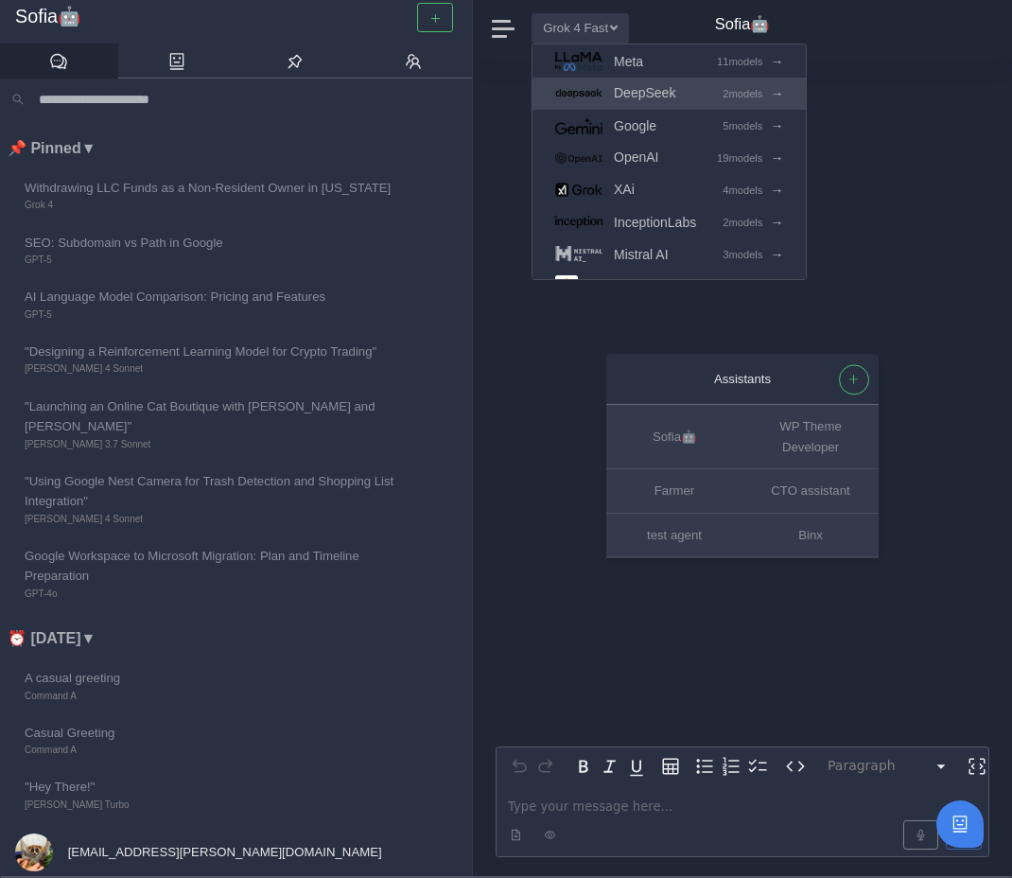
scroll to position [211, 0]
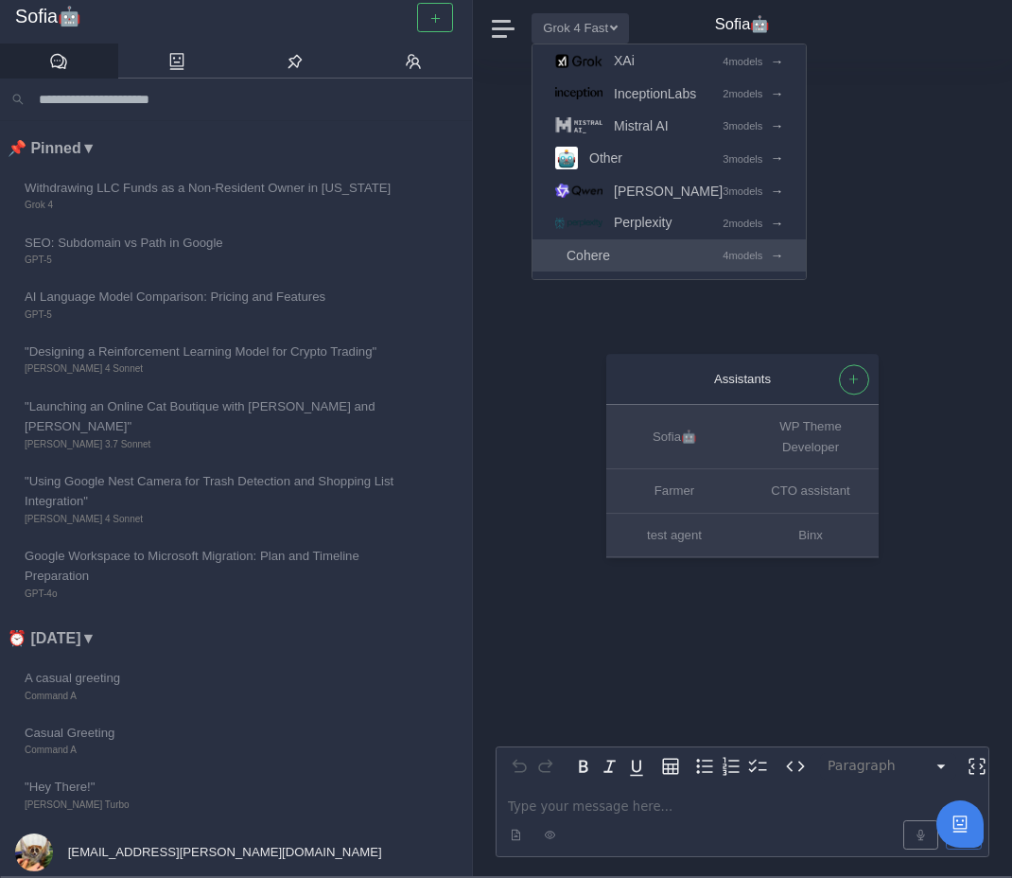
click at [660, 255] on link "Cohere 4 models →" at bounding box center [669, 255] width 273 height 32
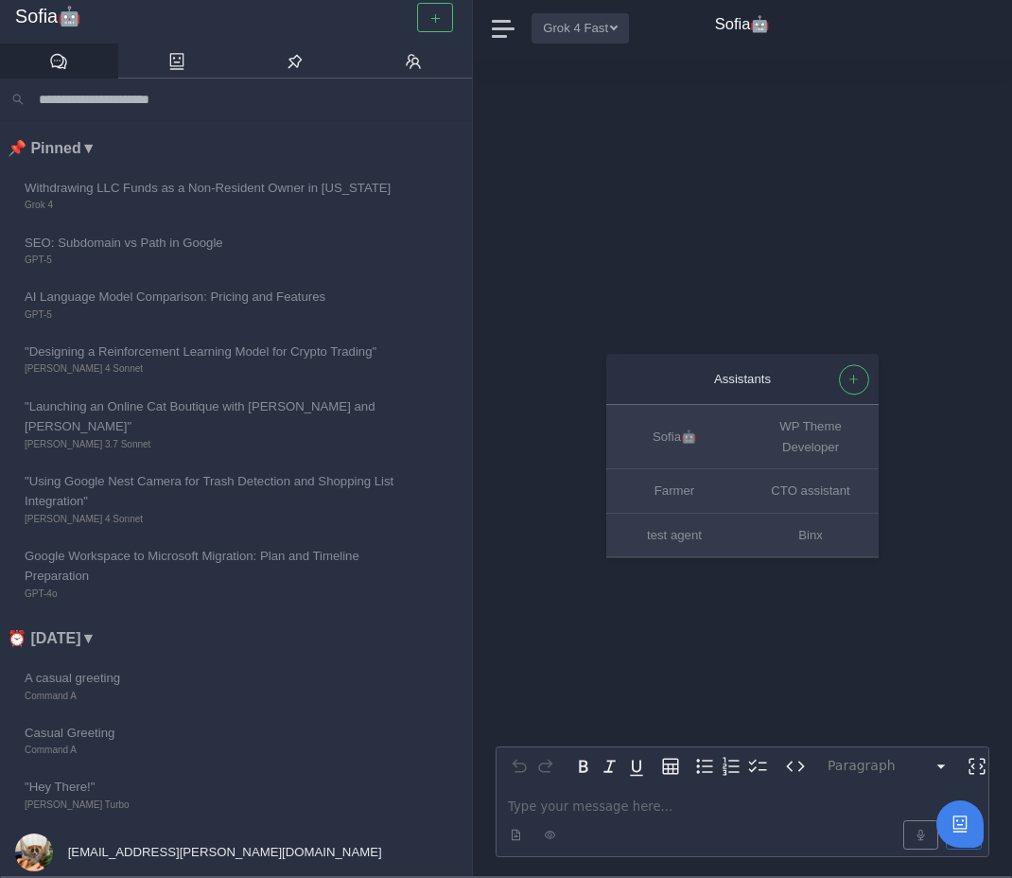
click at [585, 26] on button "Grok 4 Fast" at bounding box center [580, 27] width 97 height 29
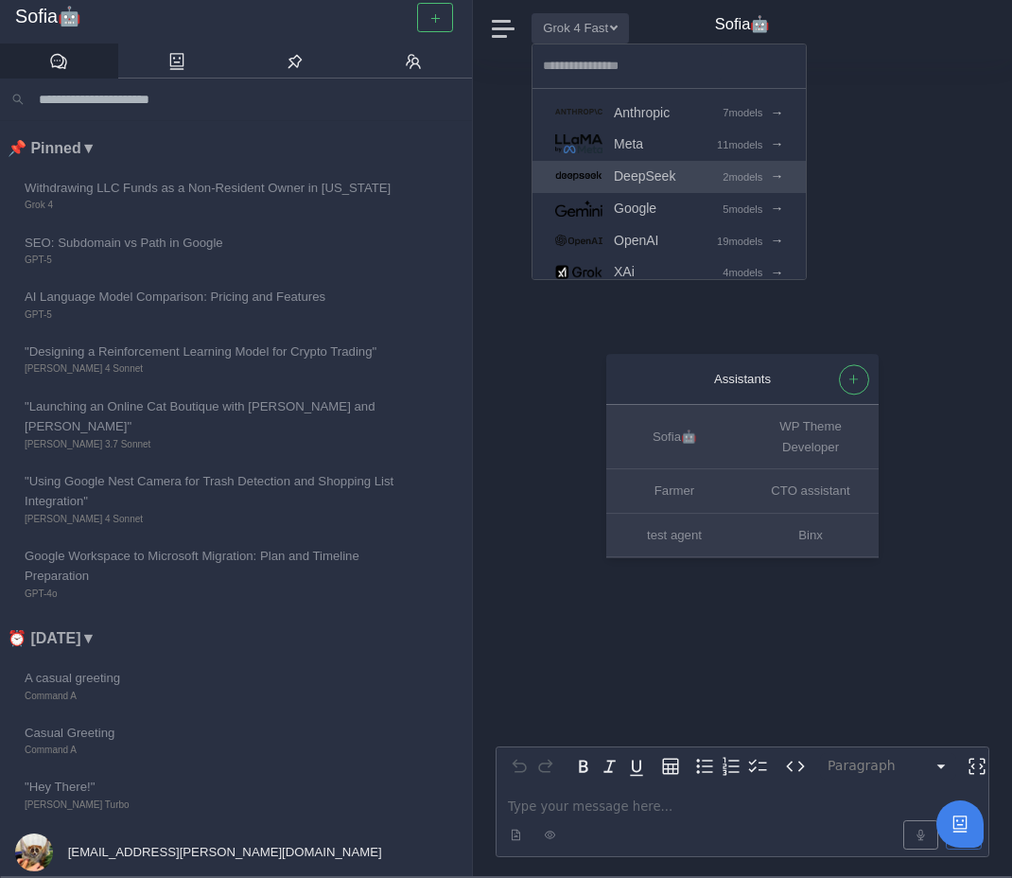
scroll to position [211, 0]
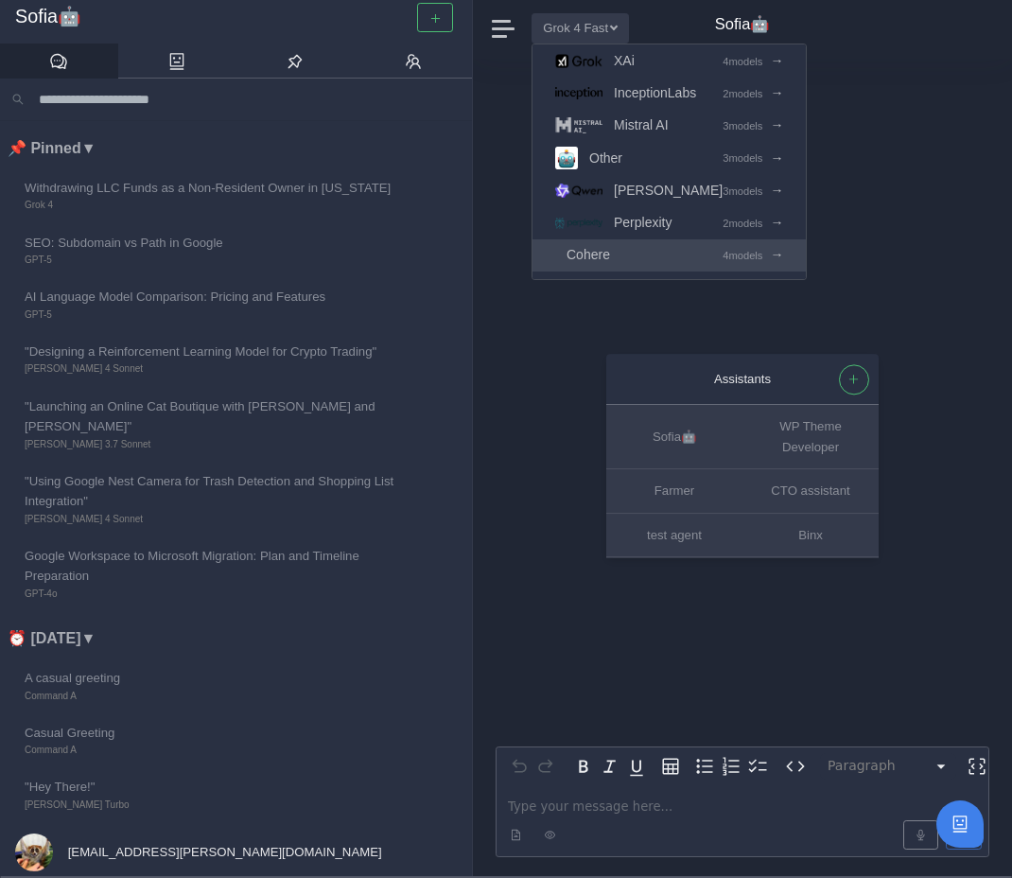
click at [610, 257] on span "Cohere" at bounding box center [589, 255] width 44 height 22
